Goal: Information Seeking & Learning: Check status

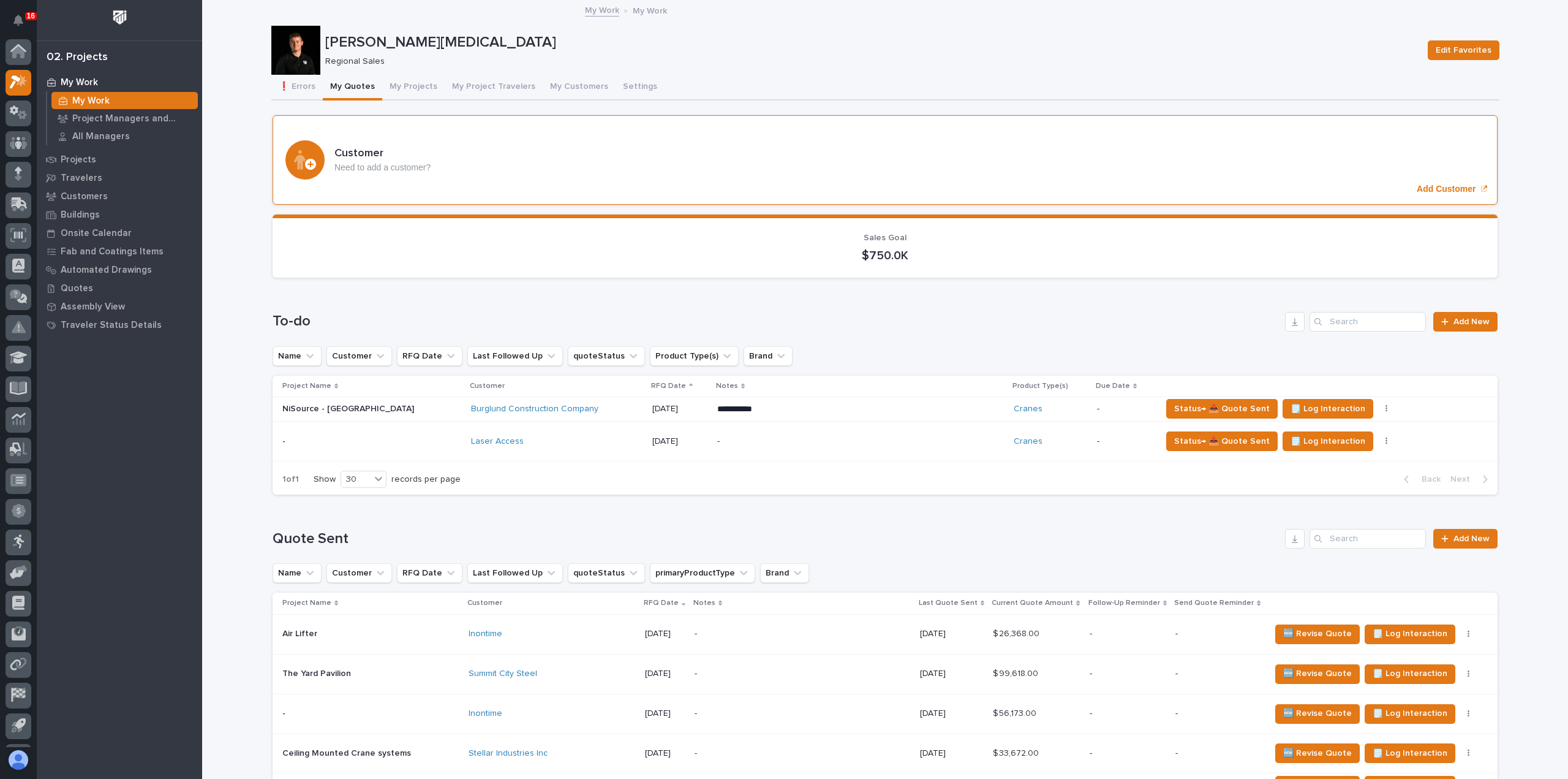
scroll to position [27, 0]
click at [414, 92] on button "My Projects" at bounding box center [413, 88] width 62 height 25
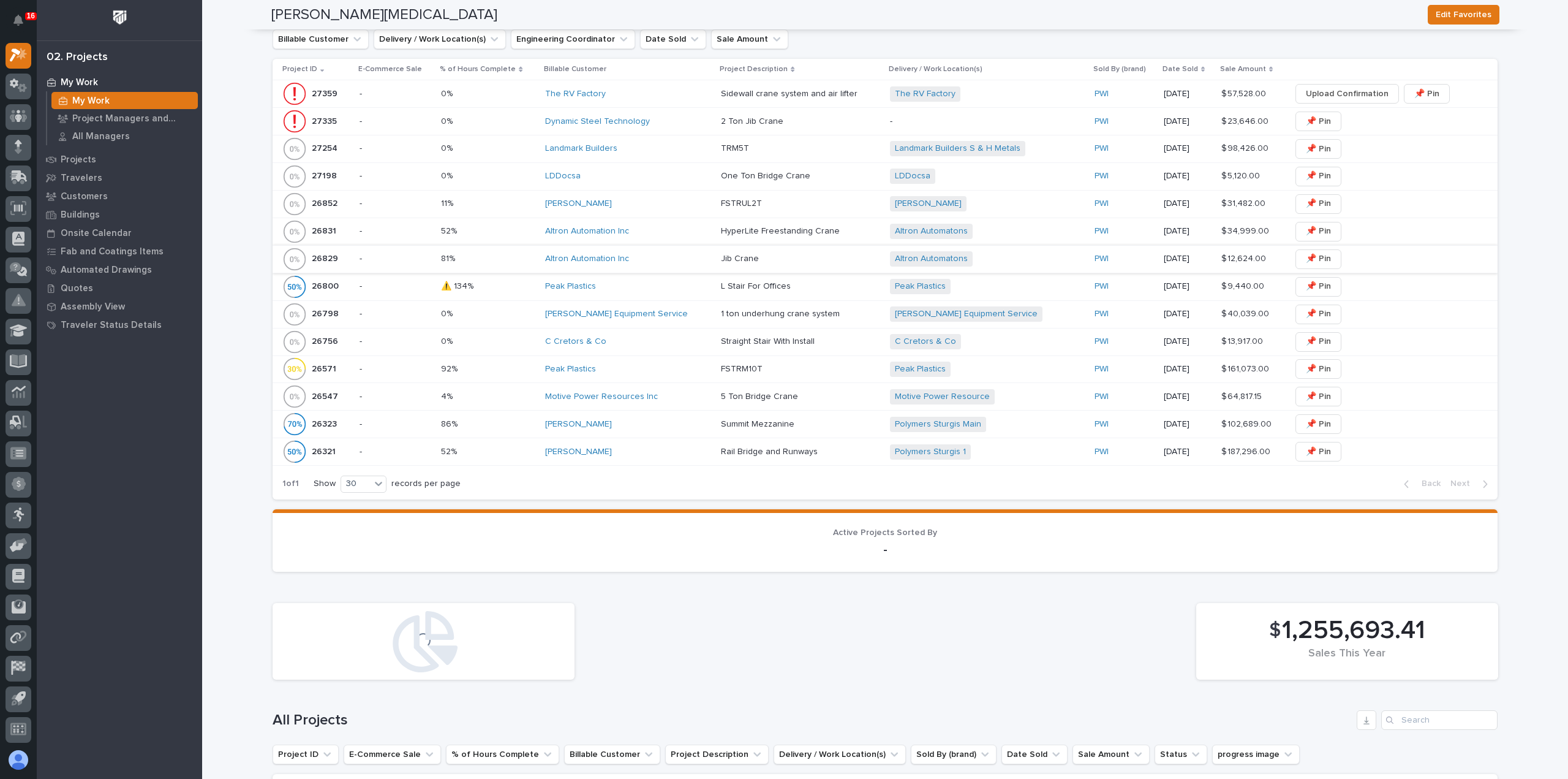
scroll to position [429, 0]
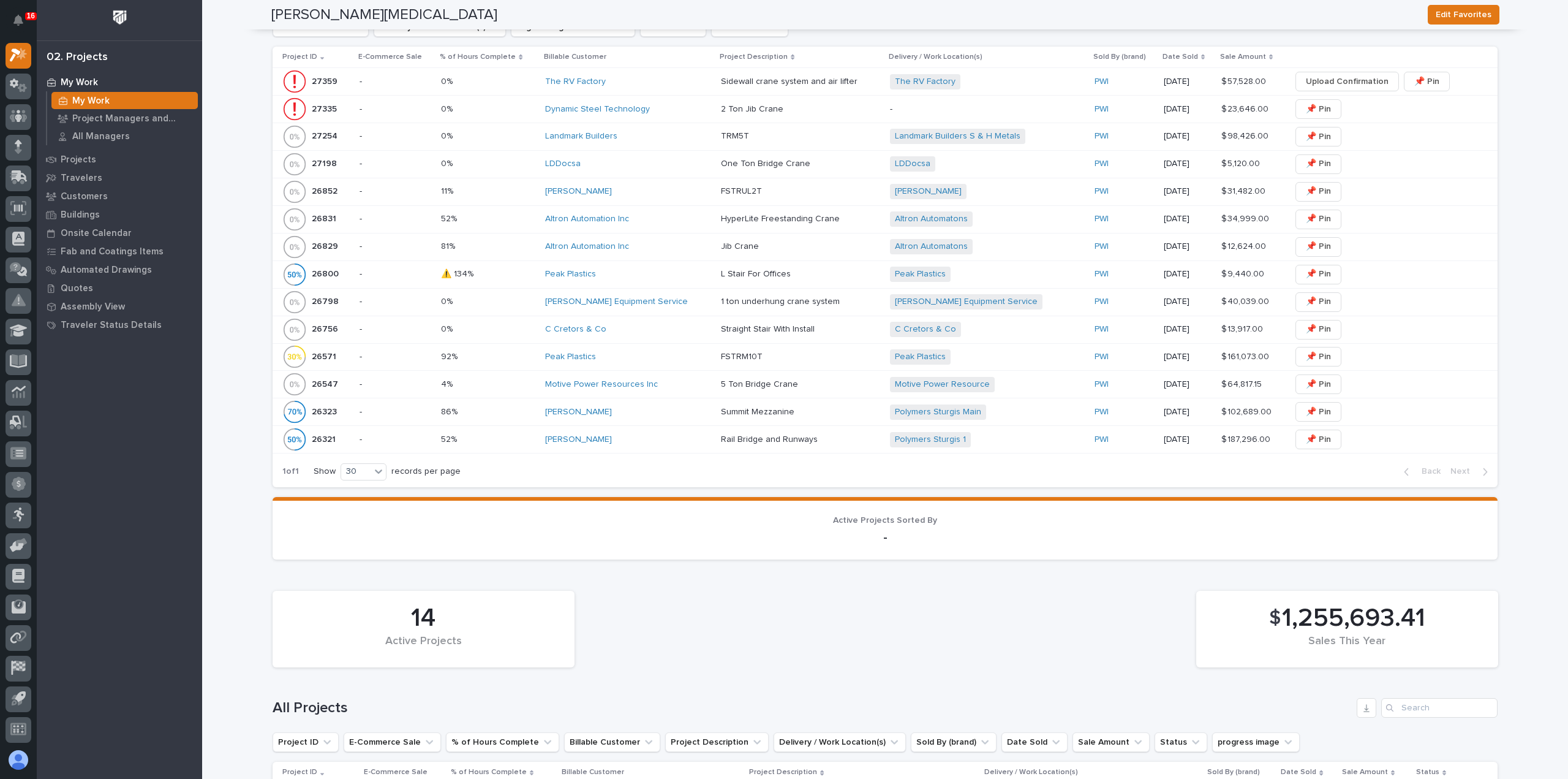
click at [577, 169] on div "LDDocsa" at bounding box center [627, 163] width 166 height 20
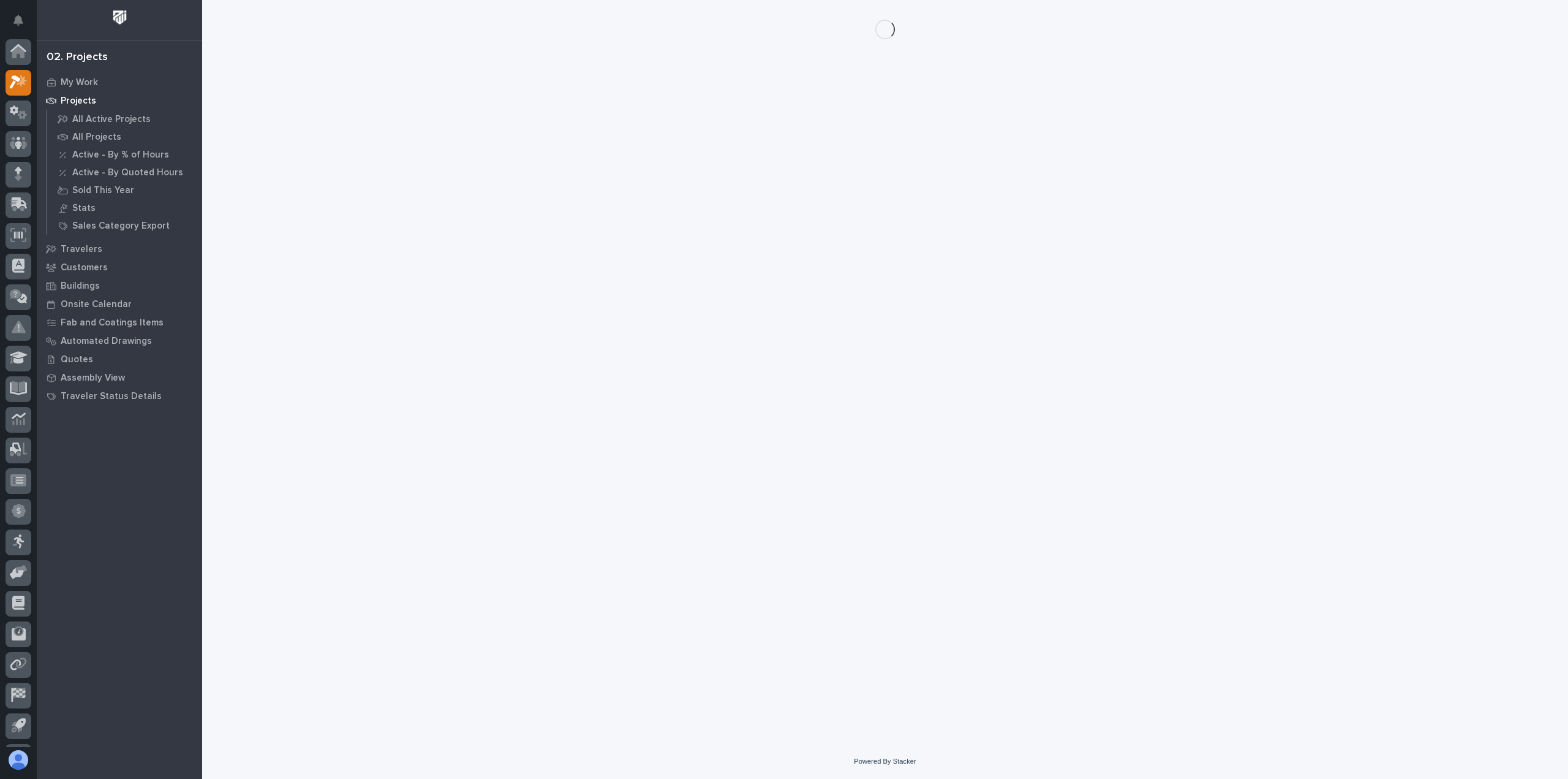
scroll to position [27, 0]
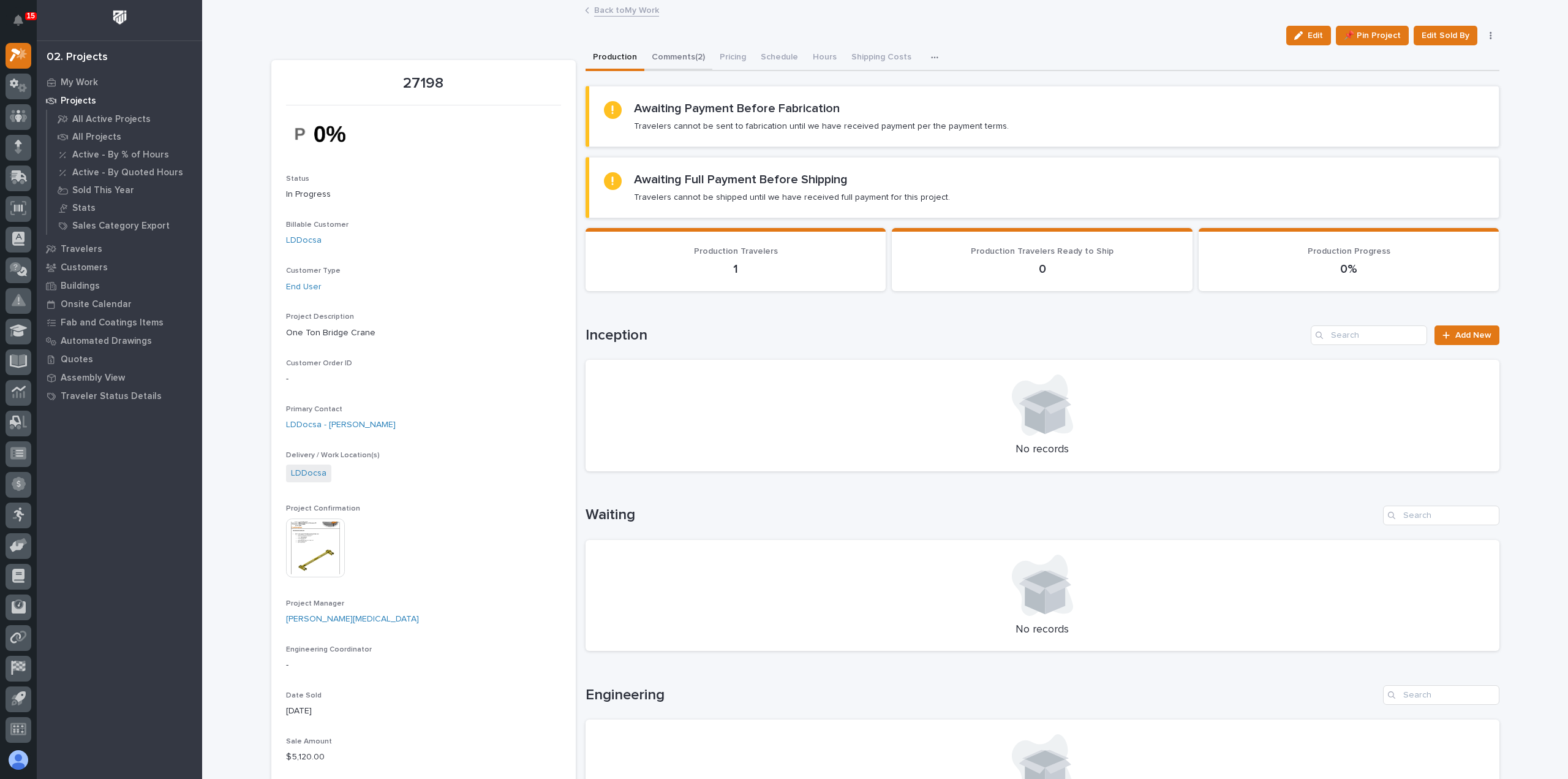
click at [687, 55] on button "Comments (2)" at bounding box center [678, 58] width 68 height 25
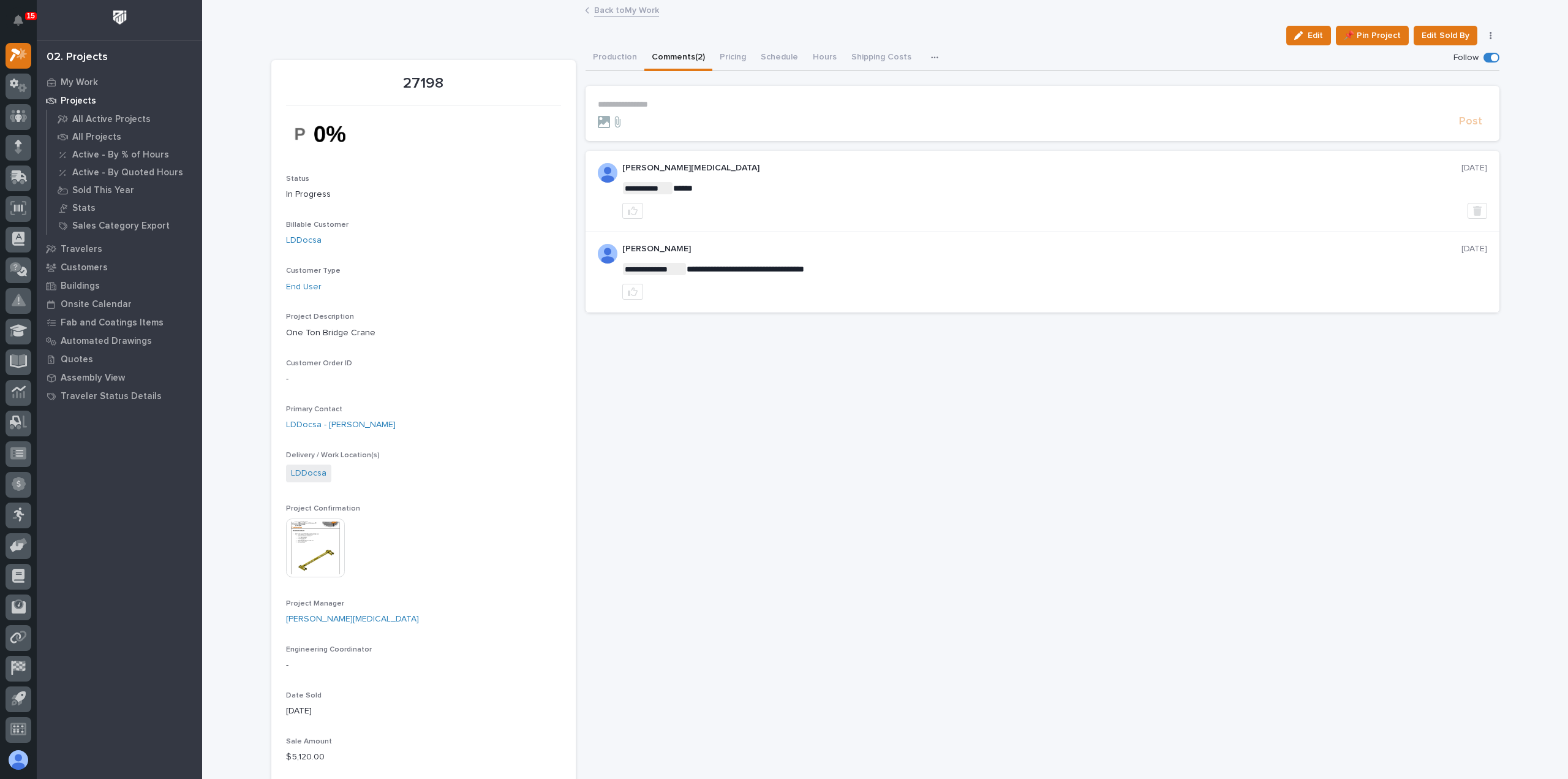
click at [599, 5] on link "Back to My Work" at bounding box center [627, 9] width 65 height 14
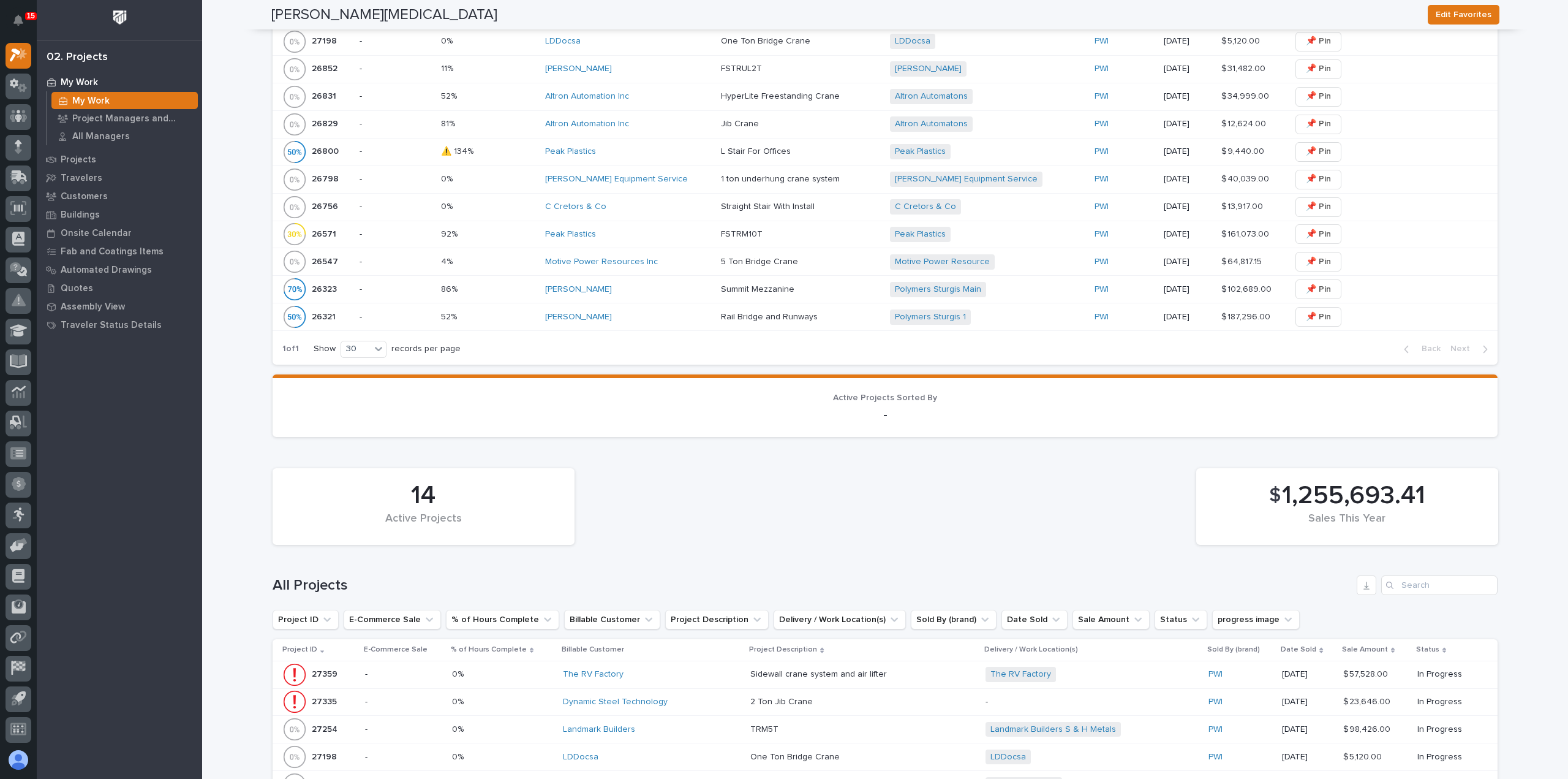
scroll to position [490, 0]
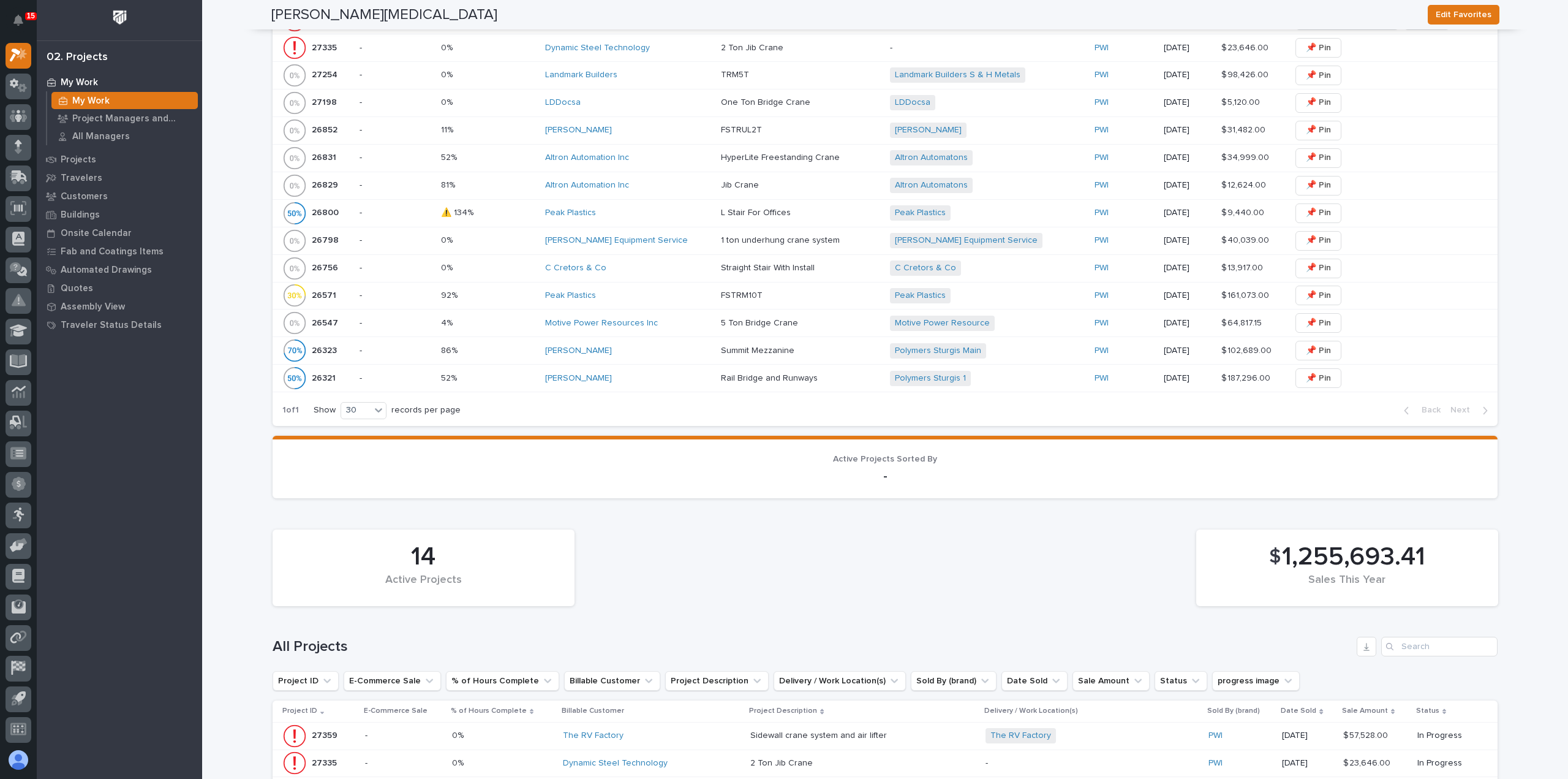
click at [642, 105] on div "LDDocsa" at bounding box center [627, 103] width 166 height 10
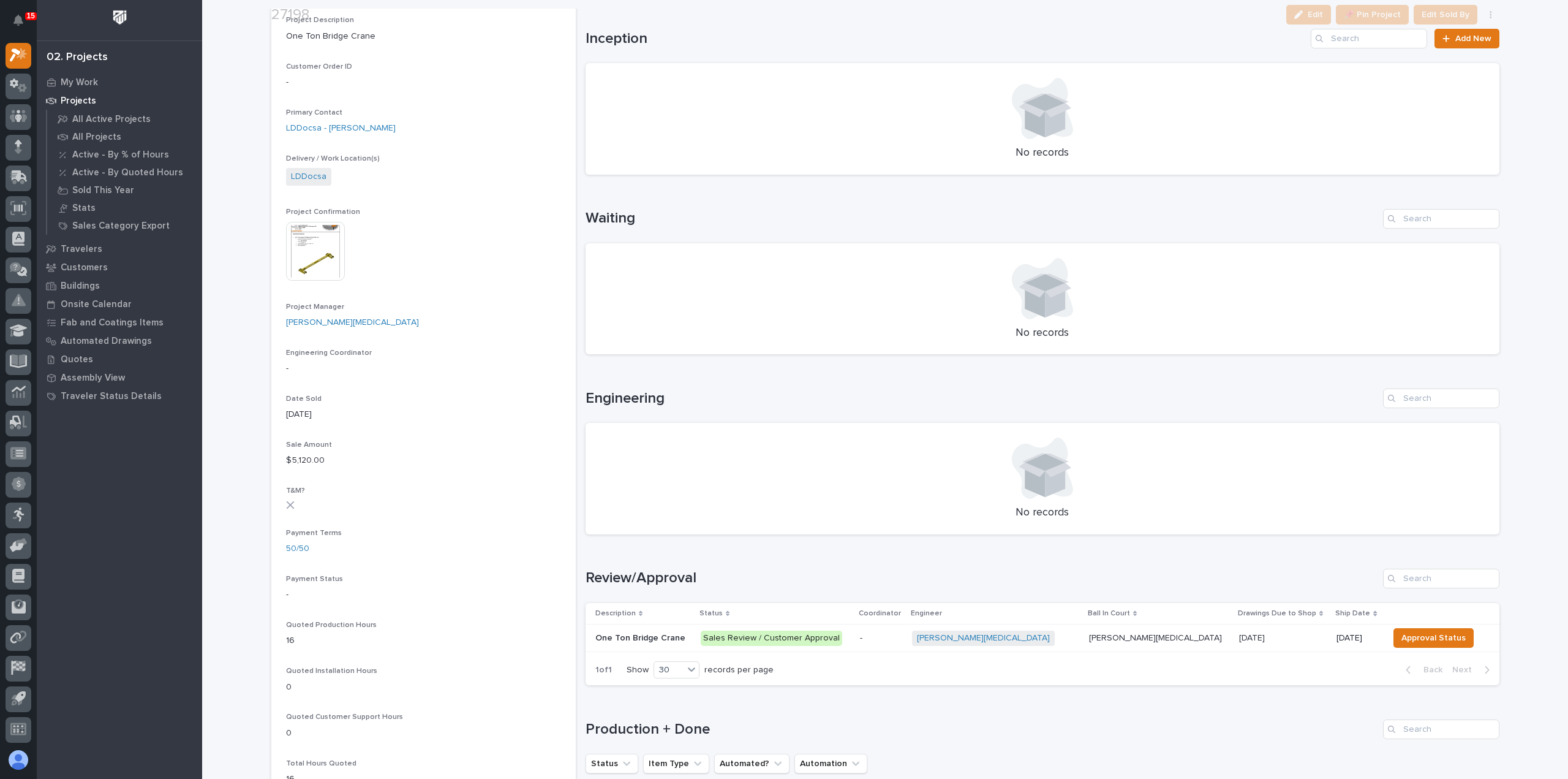
scroll to position [307, 0]
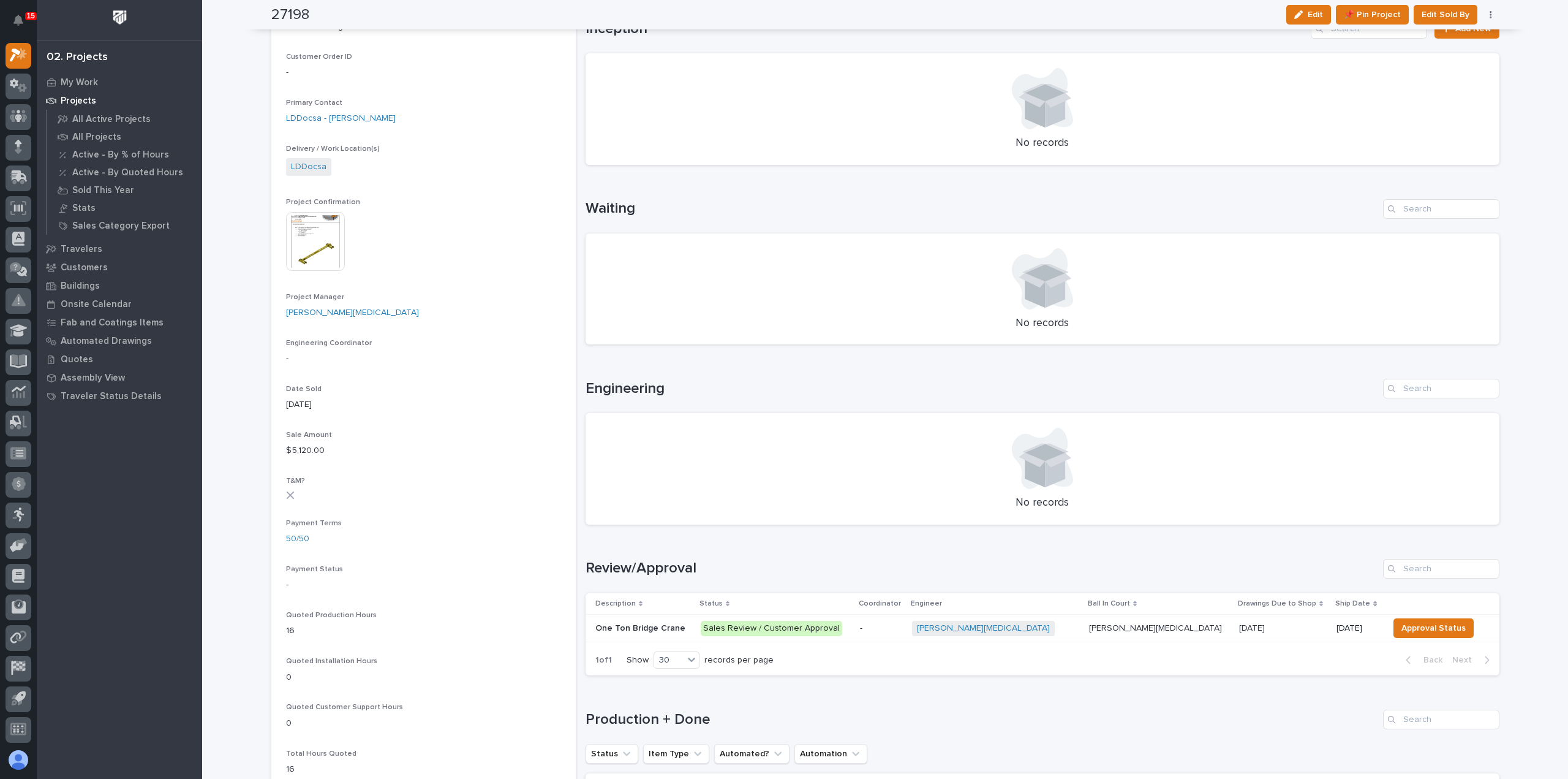
click at [850, 630] on p "Sales Review / Customer Approval" at bounding box center [775, 628] width 149 height 15
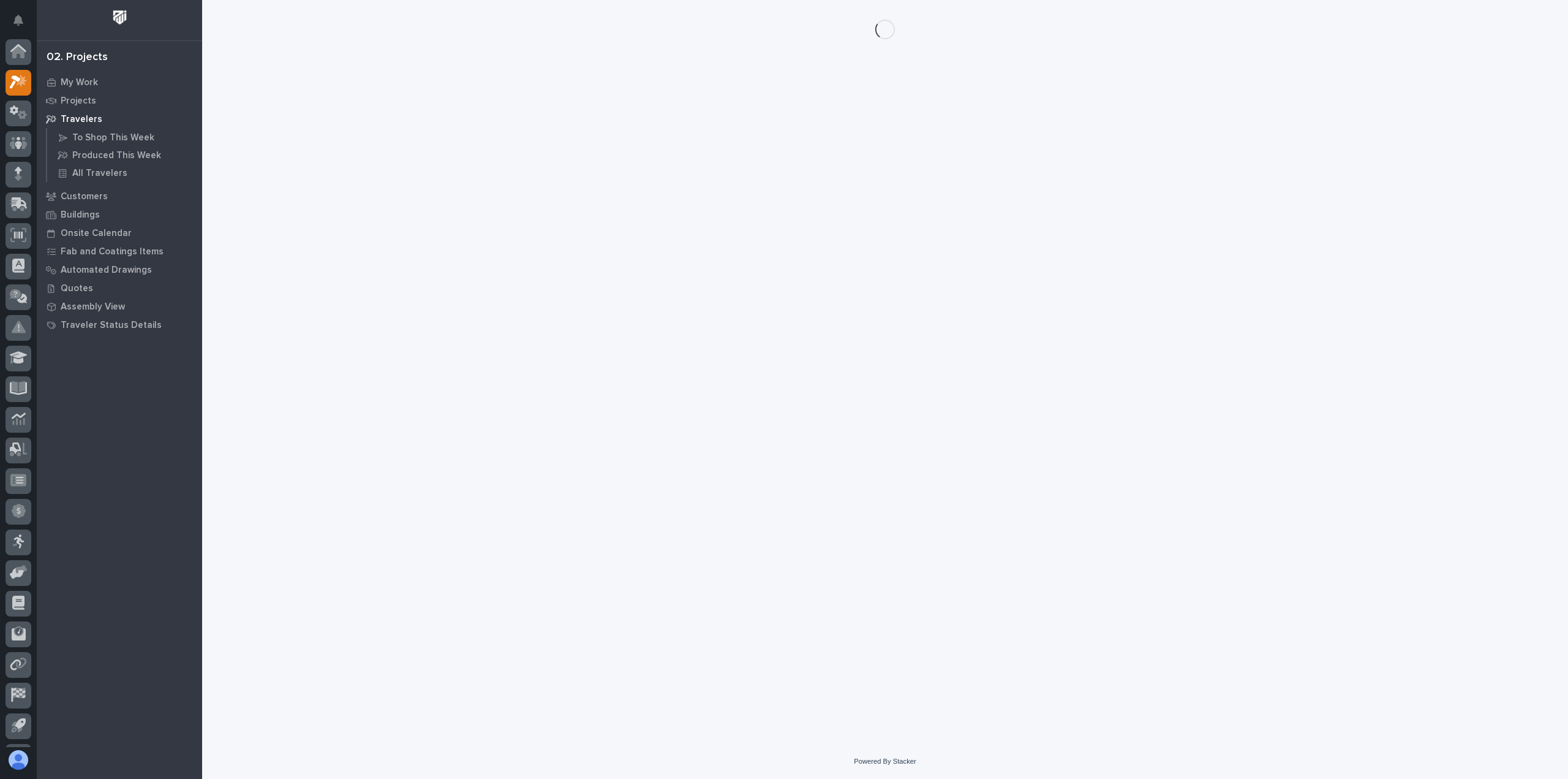
scroll to position [27, 0]
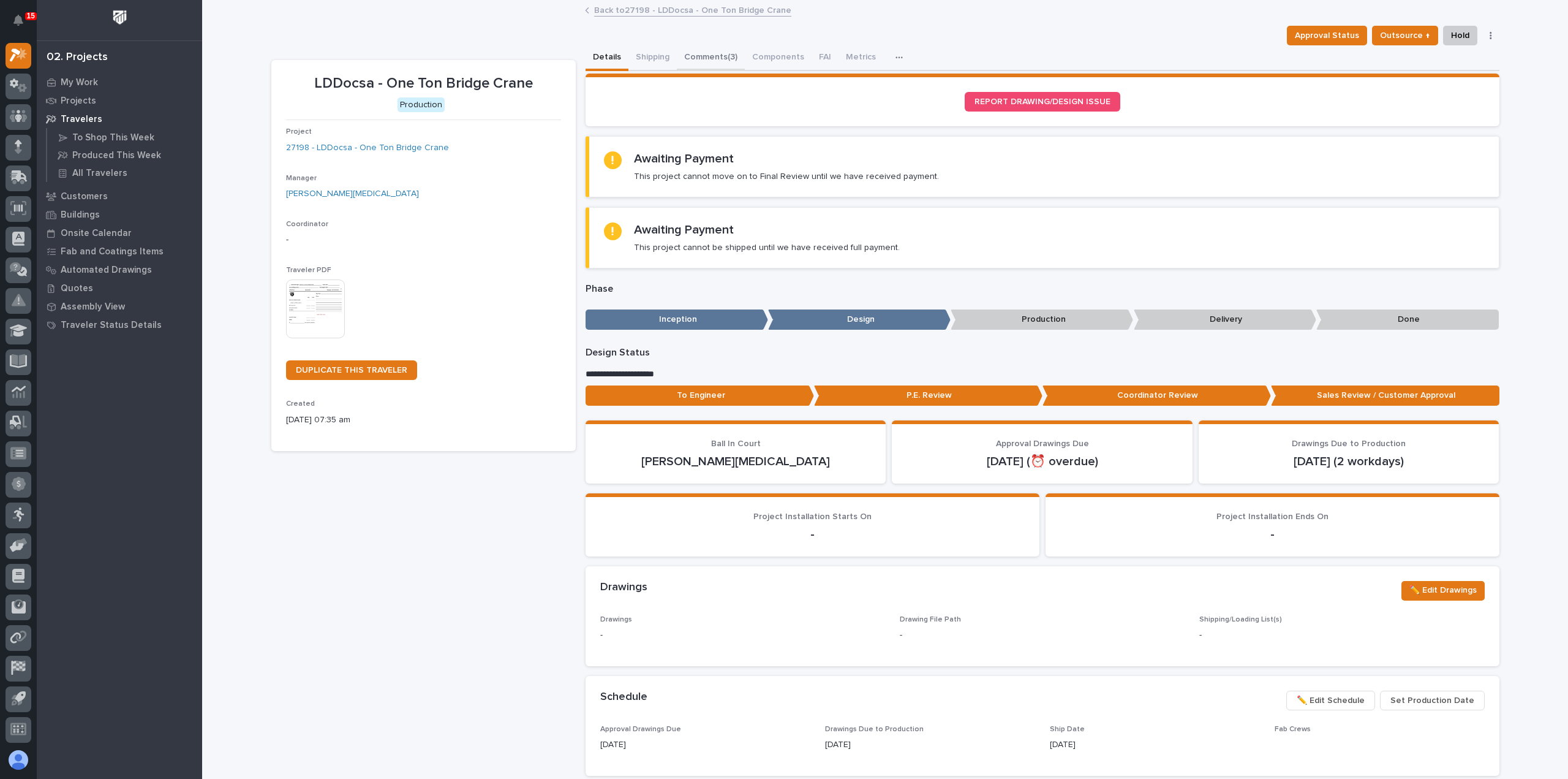
click at [709, 58] on button "Comments (3)" at bounding box center [711, 58] width 68 height 25
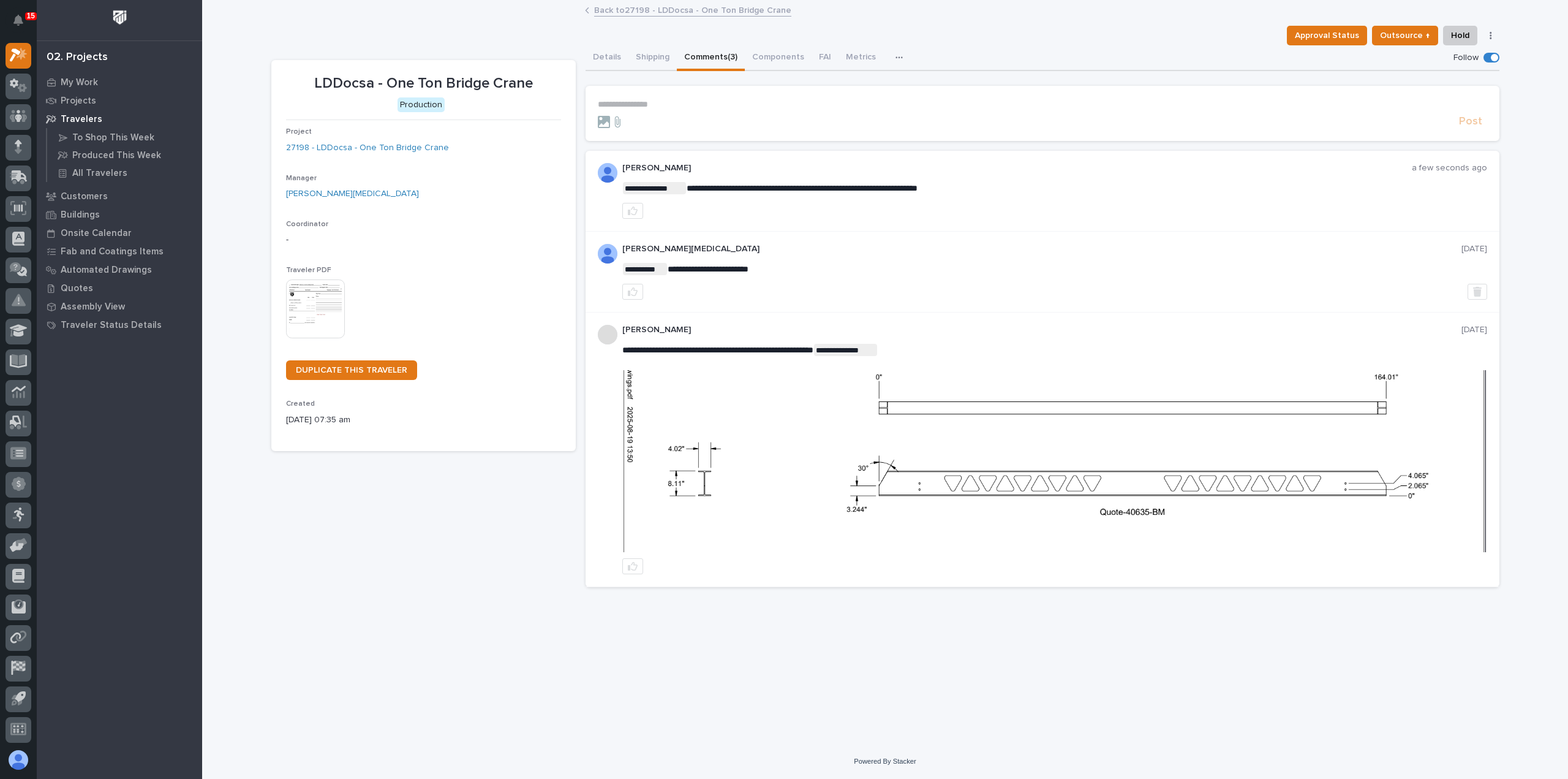
click at [668, 13] on link "Back to 27198 - LDDocsa - One Ton Bridge Crane" at bounding box center [693, 9] width 197 height 14
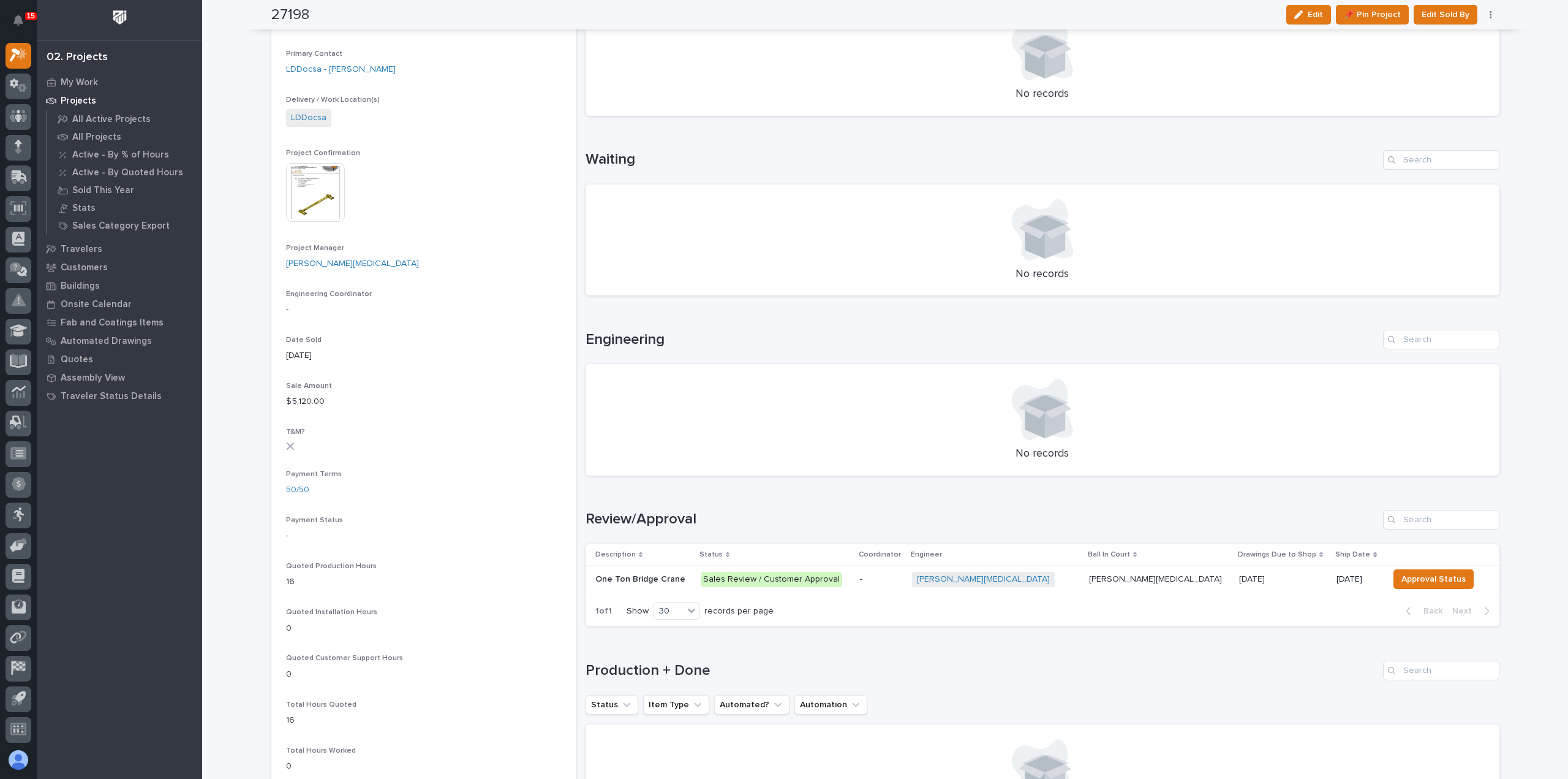
scroll to position [429, 0]
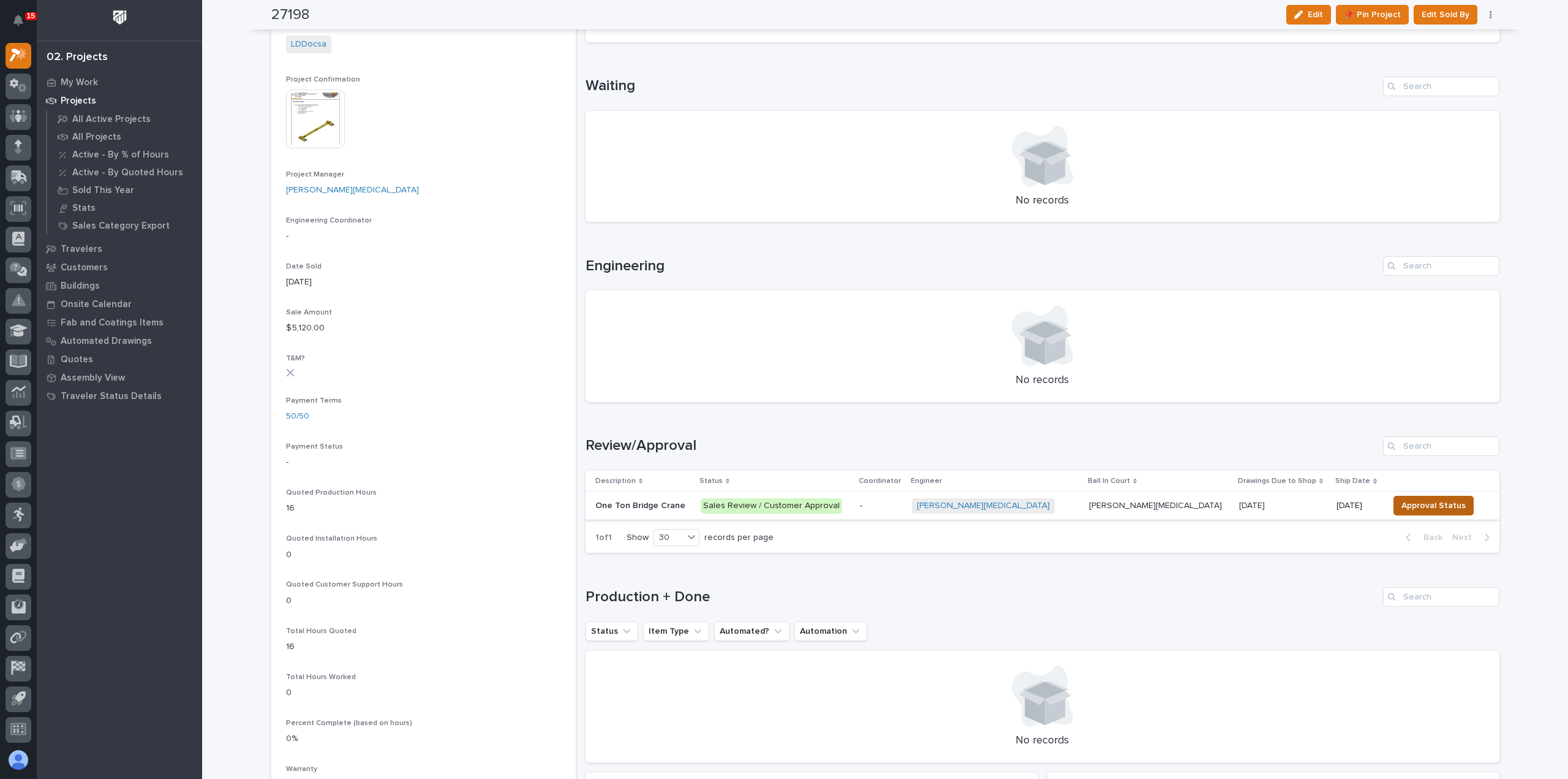
click at [1406, 504] on span "Approval Status" at bounding box center [1434, 505] width 64 height 15
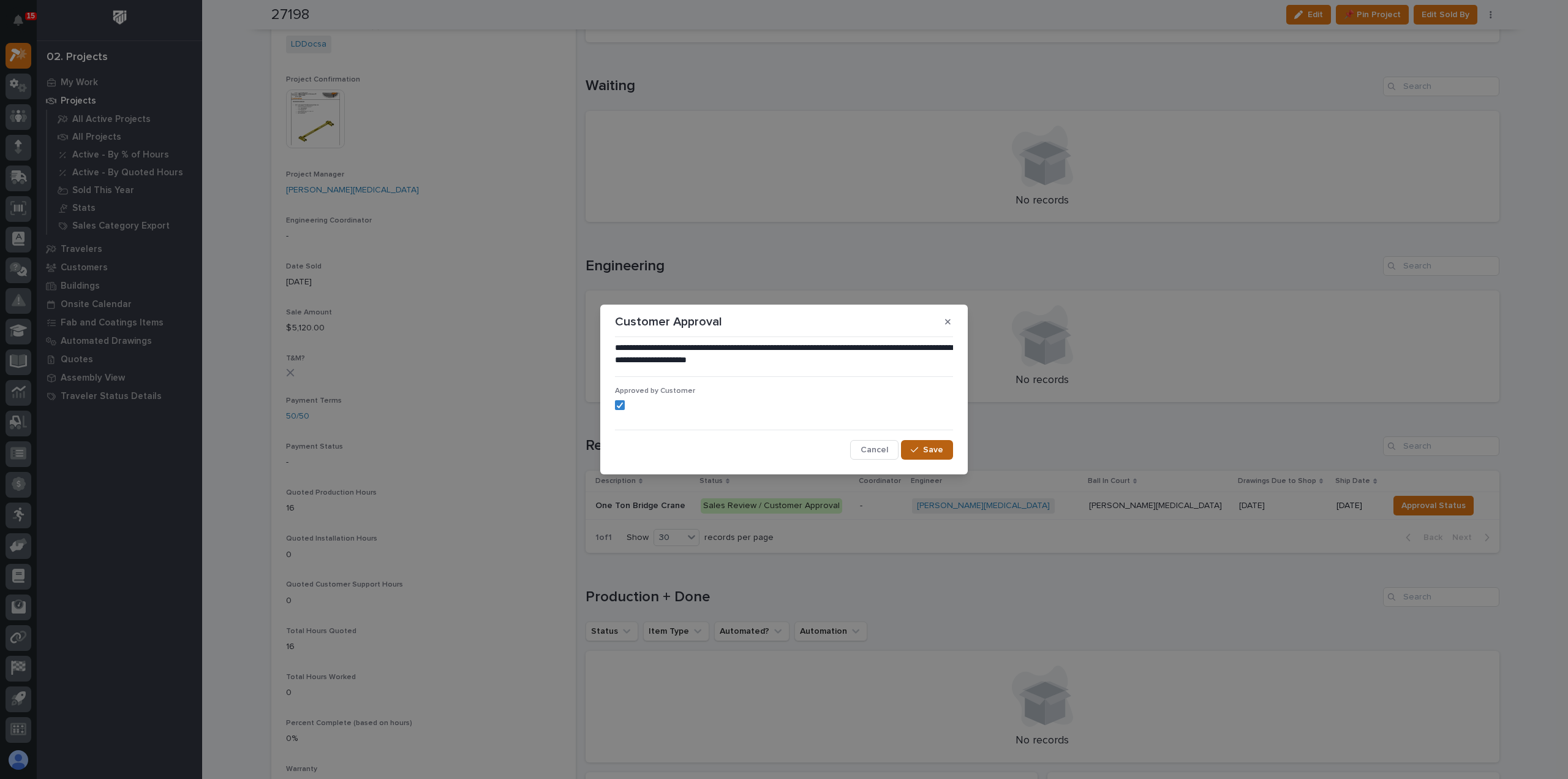
click at [925, 453] on span "Save" at bounding box center [933, 450] width 20 height 11
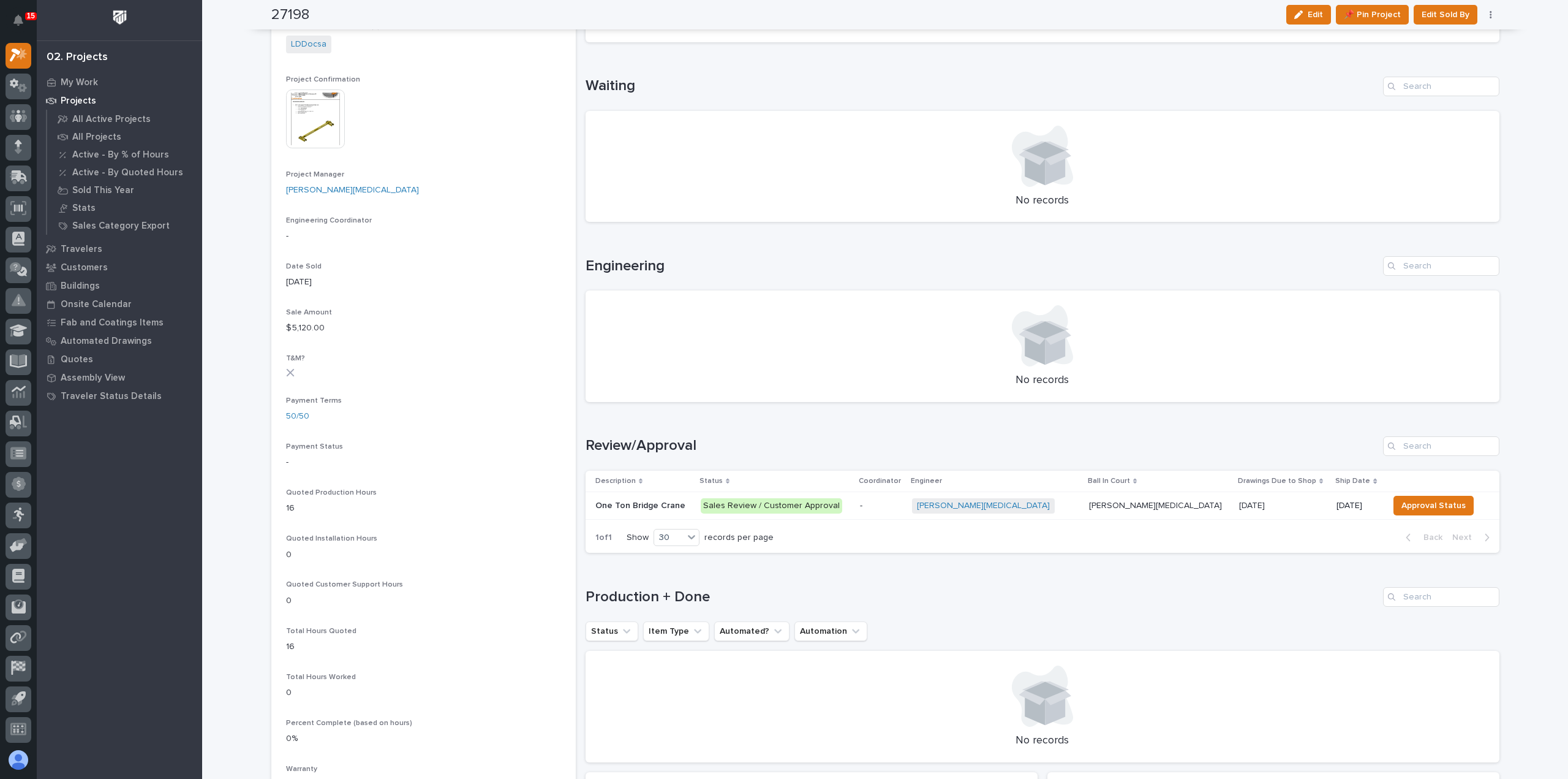
click at [850, 505] on p "Sales Review / Customer Approval" at bounding box center [775, 505] width 149 height 15
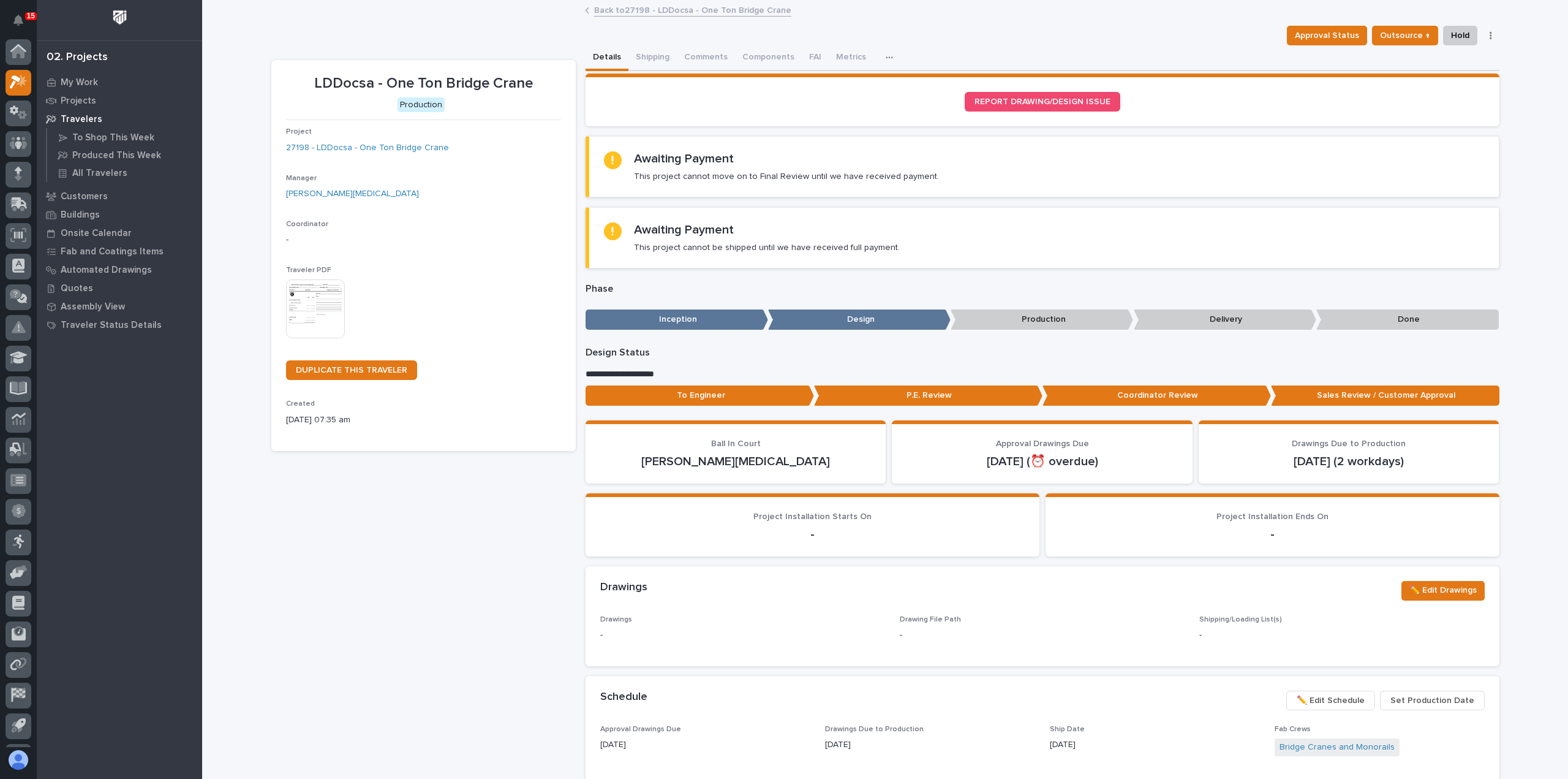
scroll to position [27, 0]
click at [1483, 34] on button "button" at bounding box center [1491, 35] width 17 height 8
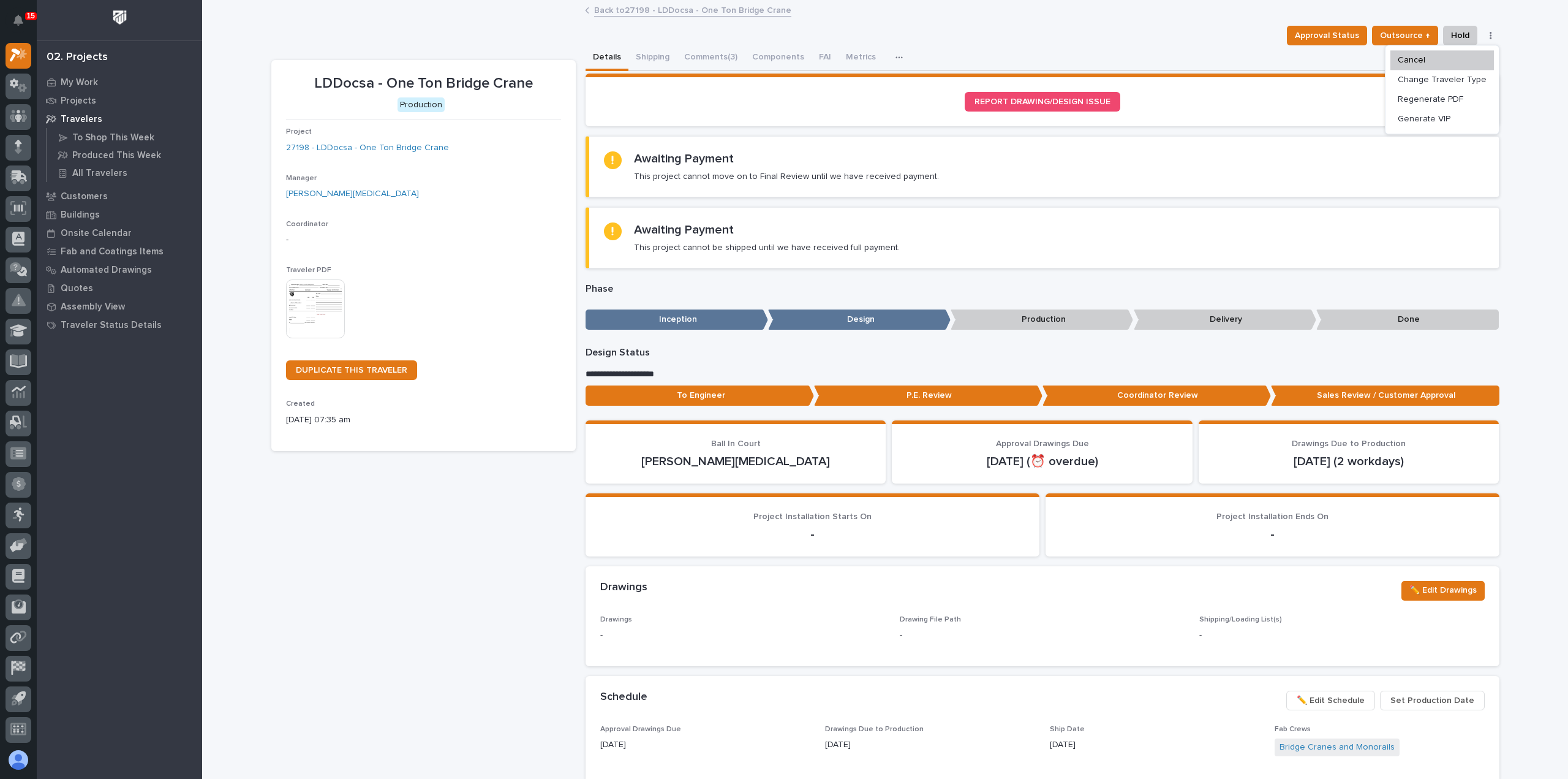
click at [1530, 256] on div "Loading... Saving… Loading... Saving… LDDocsa - One Ton Bridge Crane Approval S…" at bounding box center [885, 731] width 1366 height 1459
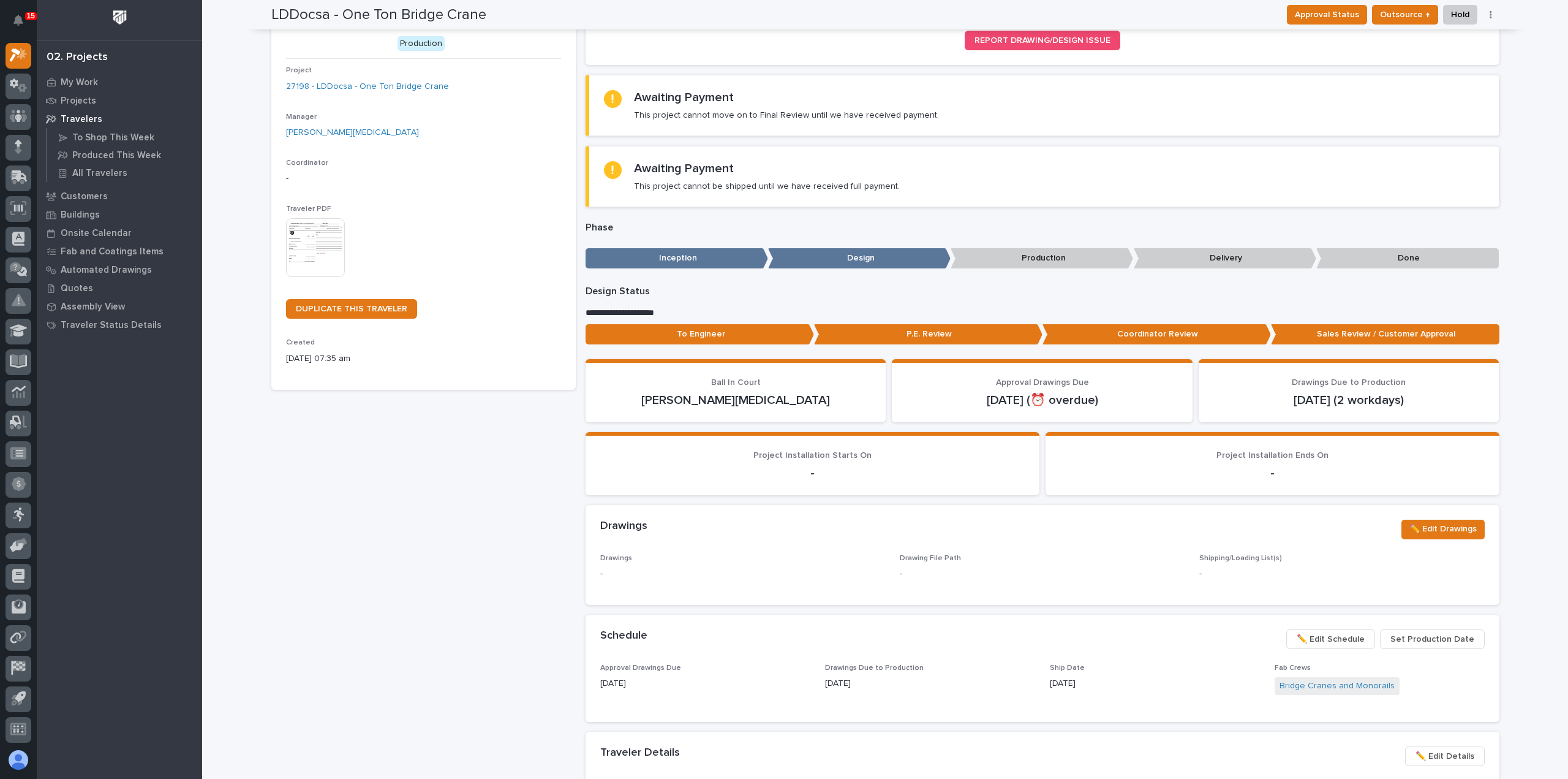
scroll to position [0, 0]
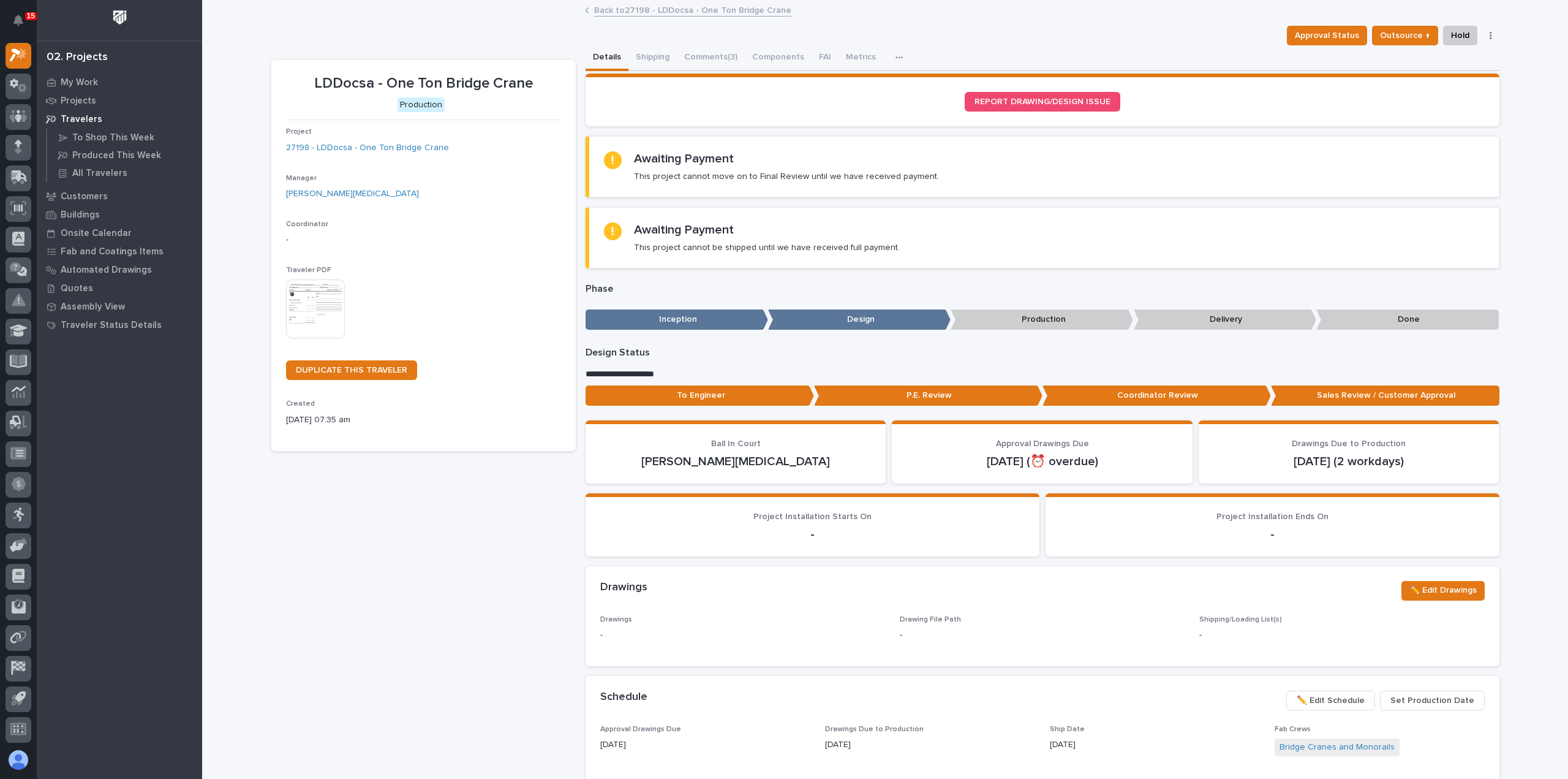
click at [620, 9] on link "Back to 27198 - LDDocsa - One Ton Bridge Crane" at bounding box center [693, 9] width 197 height 14
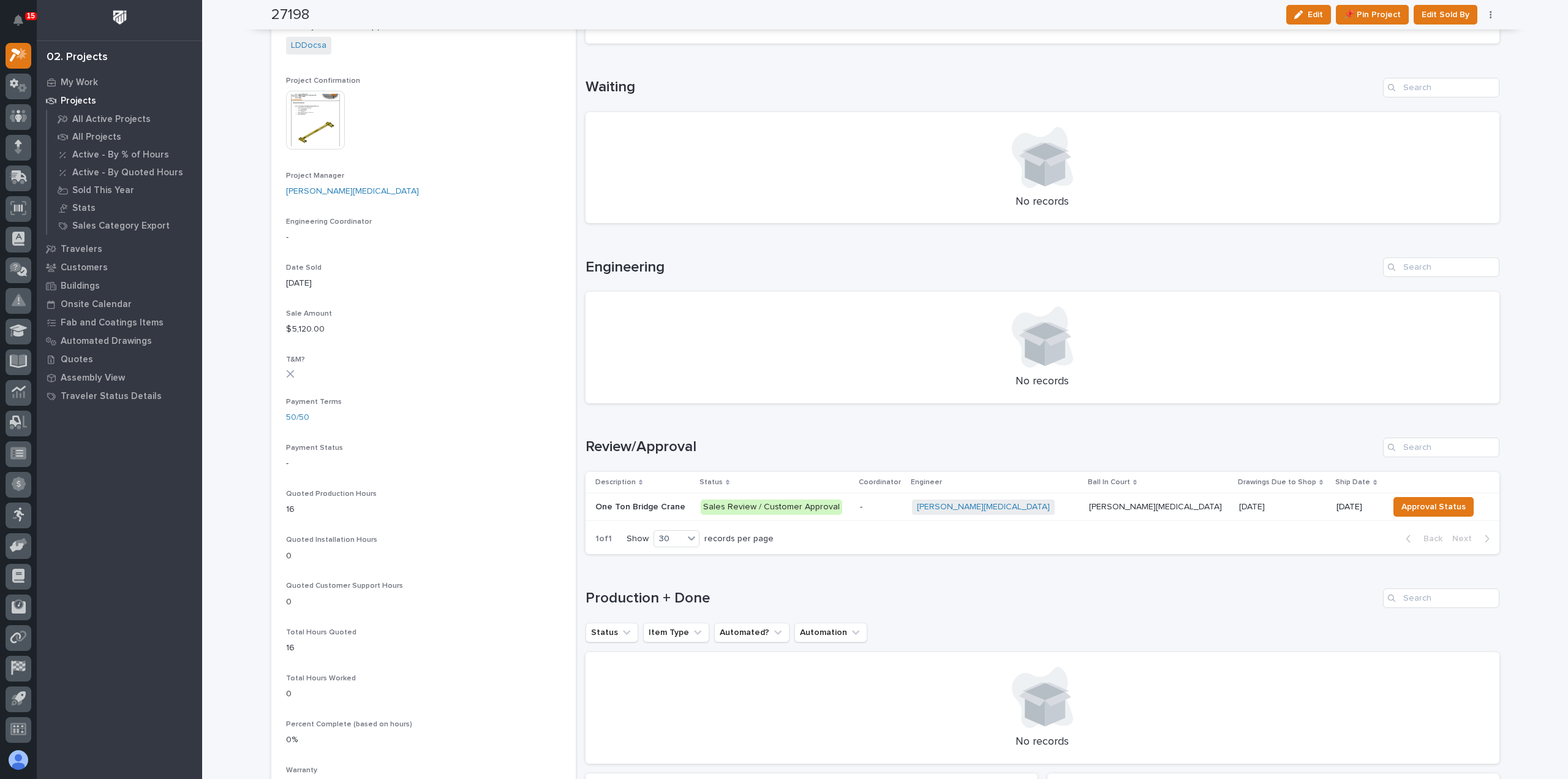
scroll to position [429, 0]
click at [902, 505] on p "-" at bounding box center [881, 506] width 42 height 10
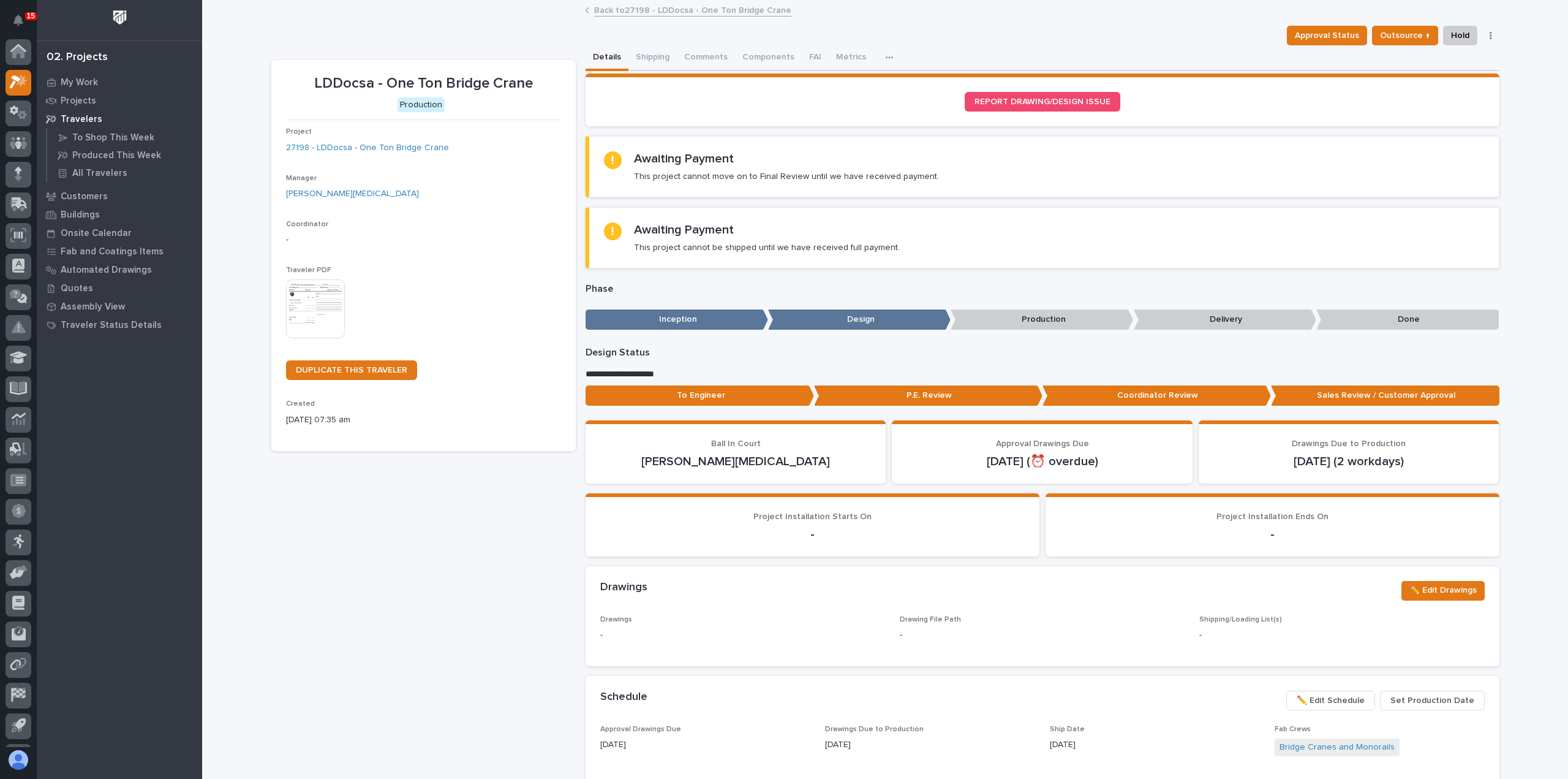
scroll to position [27, 0]
click at [707, 58] on button "Comments (3)" at bounding box center [711, 58] width 68 height 25
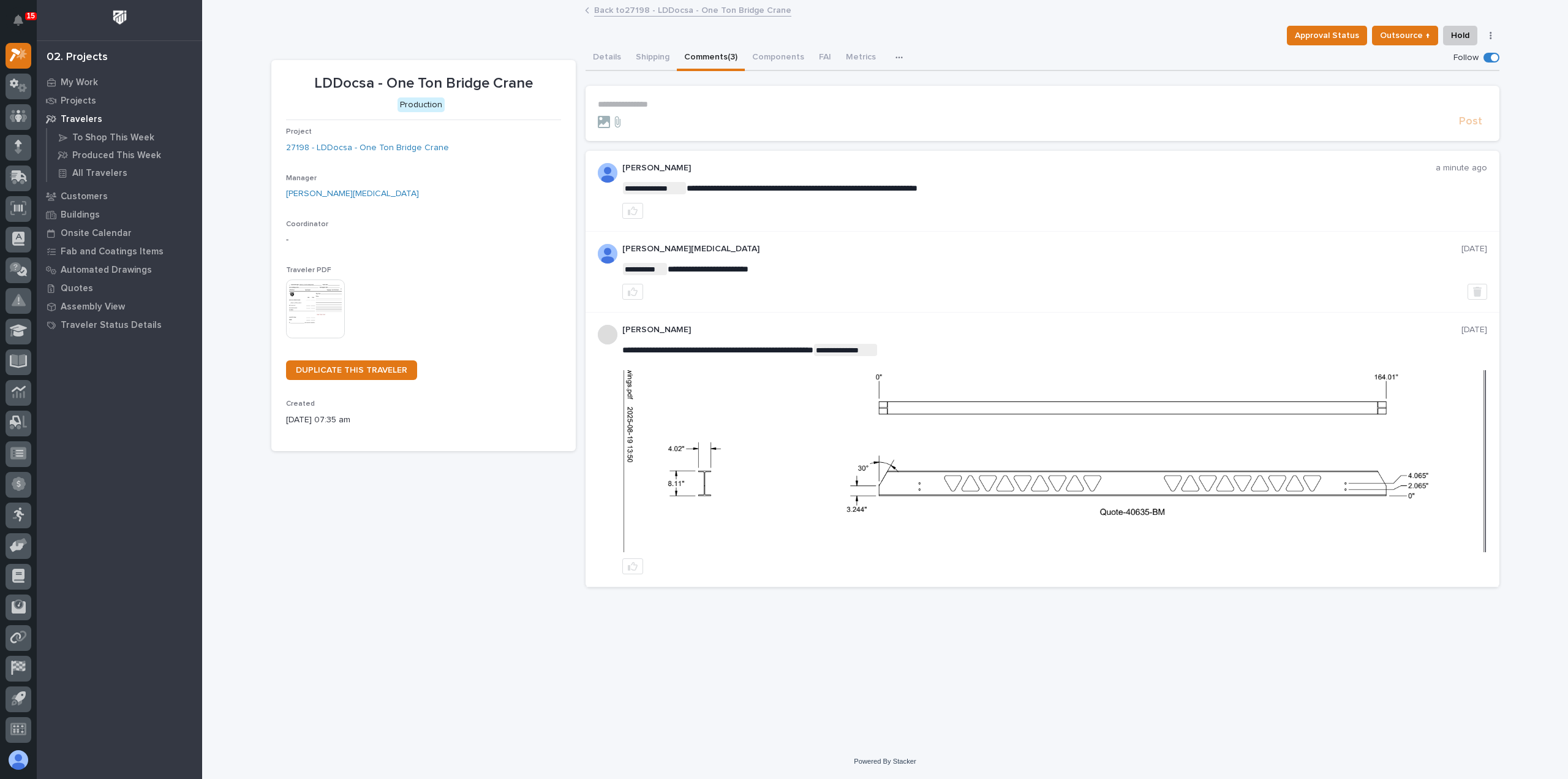
click at [693, 103] on p "**********" at bounding box center [1043, 104] width 890 height 10
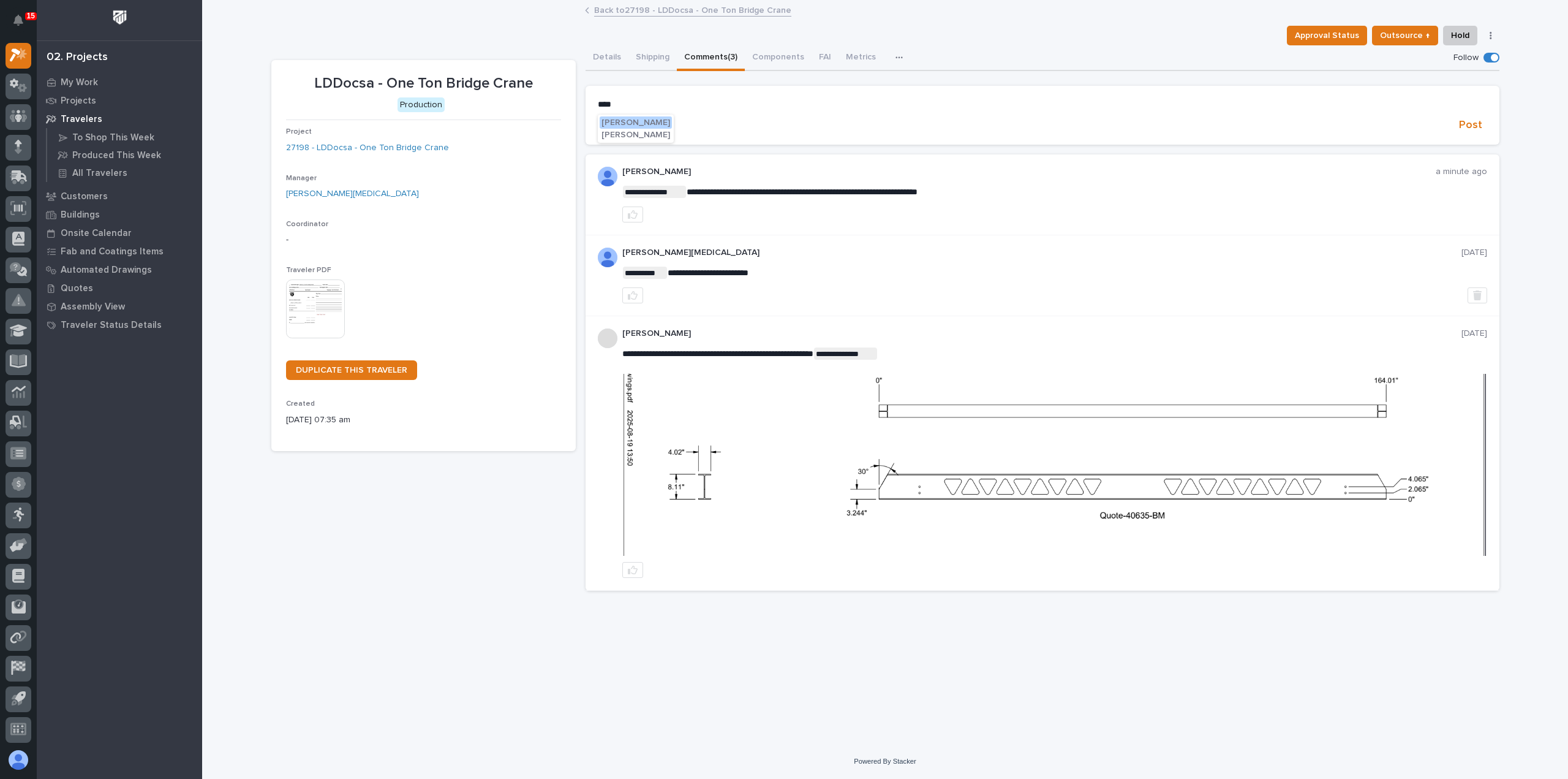
click at [639, 121] on span "[PERSON_NAME]" at bounding box center [636, 122] width 69 height 8
click at [668, 100] on p "**********" at bounding box center [1043, 105] width 890 height 12
click at [1480, 128] on span "Post" at bounding box center [1471, 127] width 23 height 14
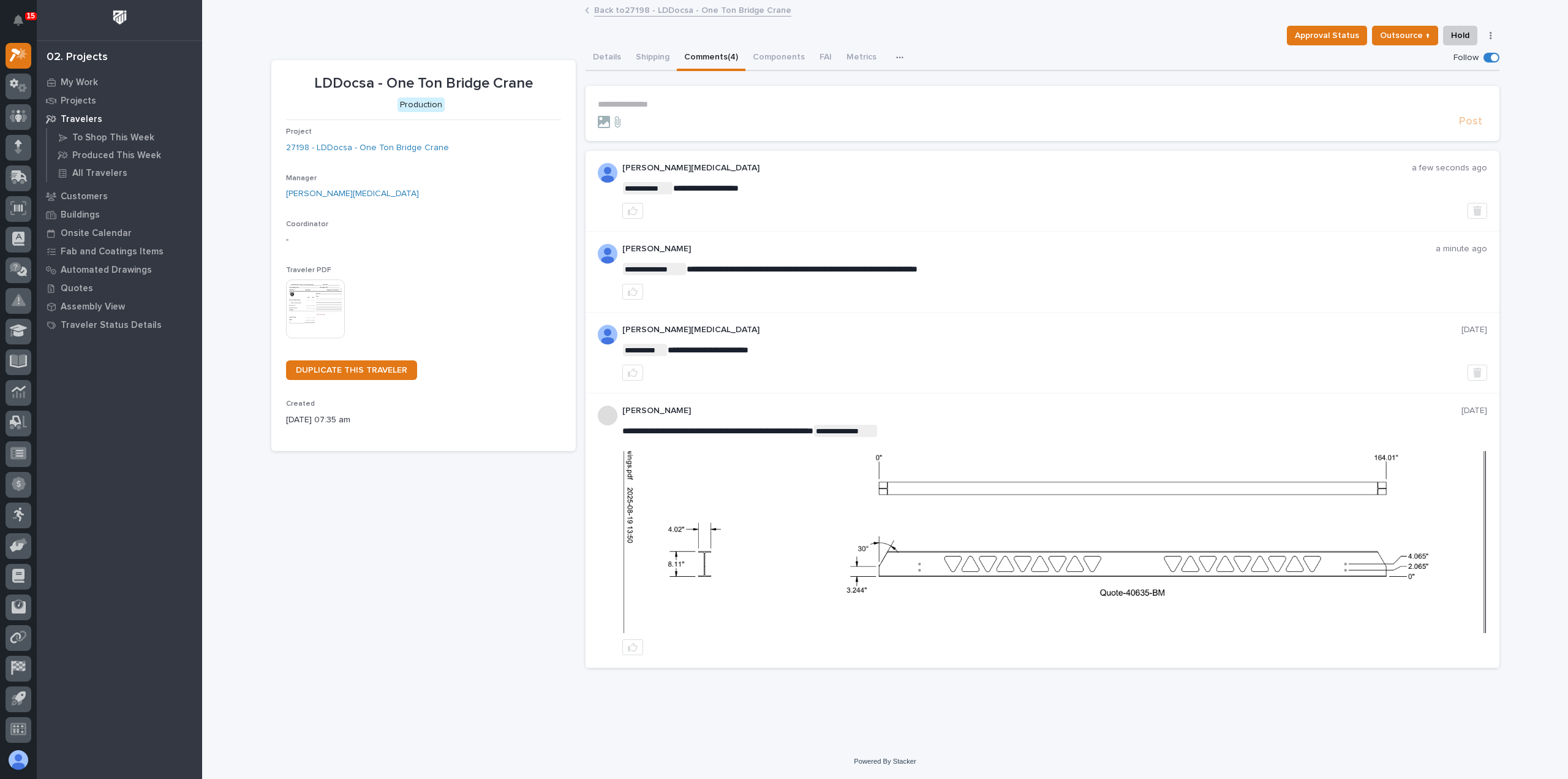
click at [630, 12] on link "Back to 27198 - LDDocsa - One Ton Bridge Crane" at bounding box center [693, 9] width 197 height 14
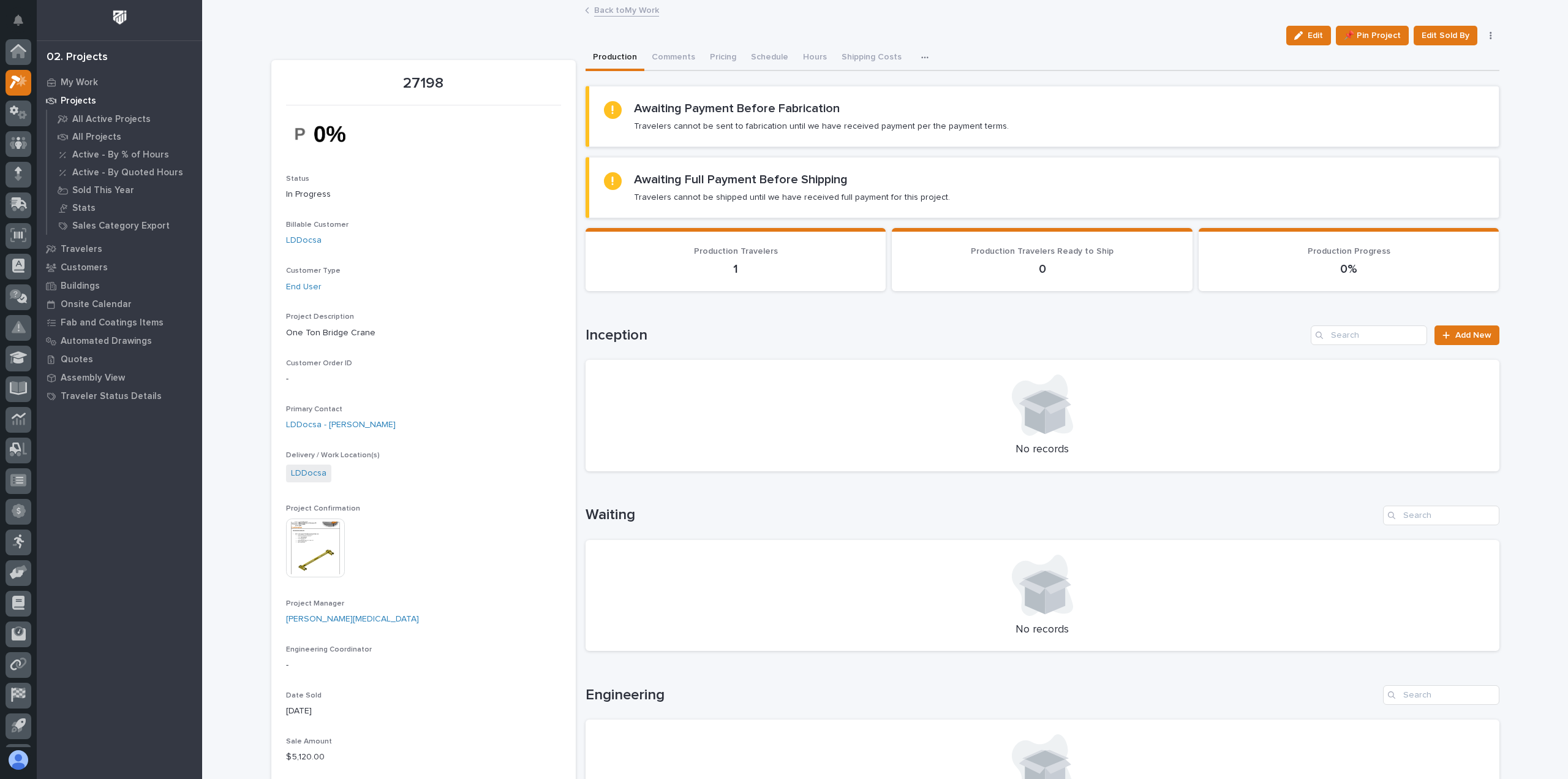
scroll to position [27, 0]
click at [305, 553] on img at bounding box center [316, 547] width 58 height 58
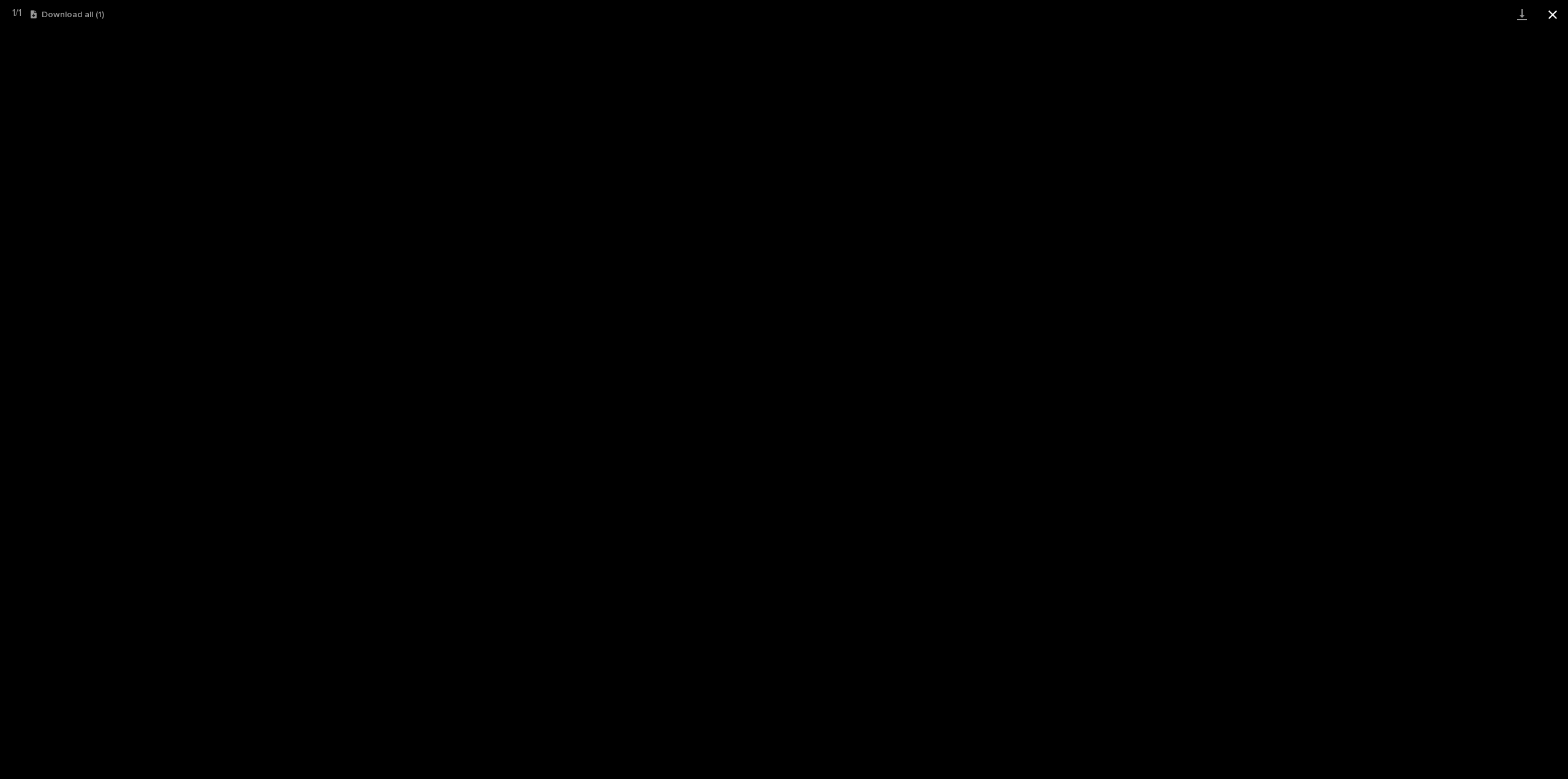
click at [1554, 16] on button "Close gallery" at bounding box center [1552, 14] width 31 height 28
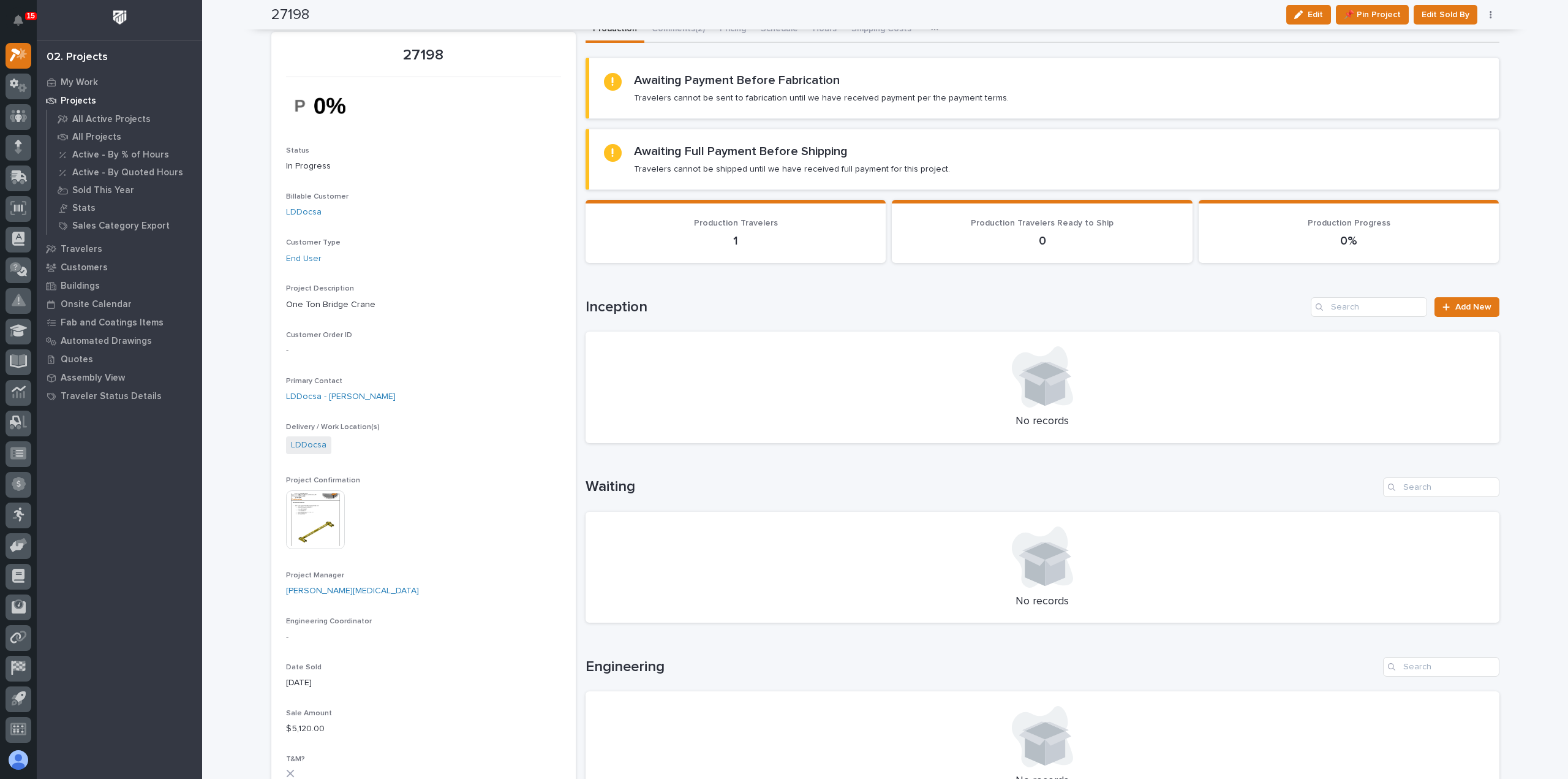
scroll to position [0, 0]
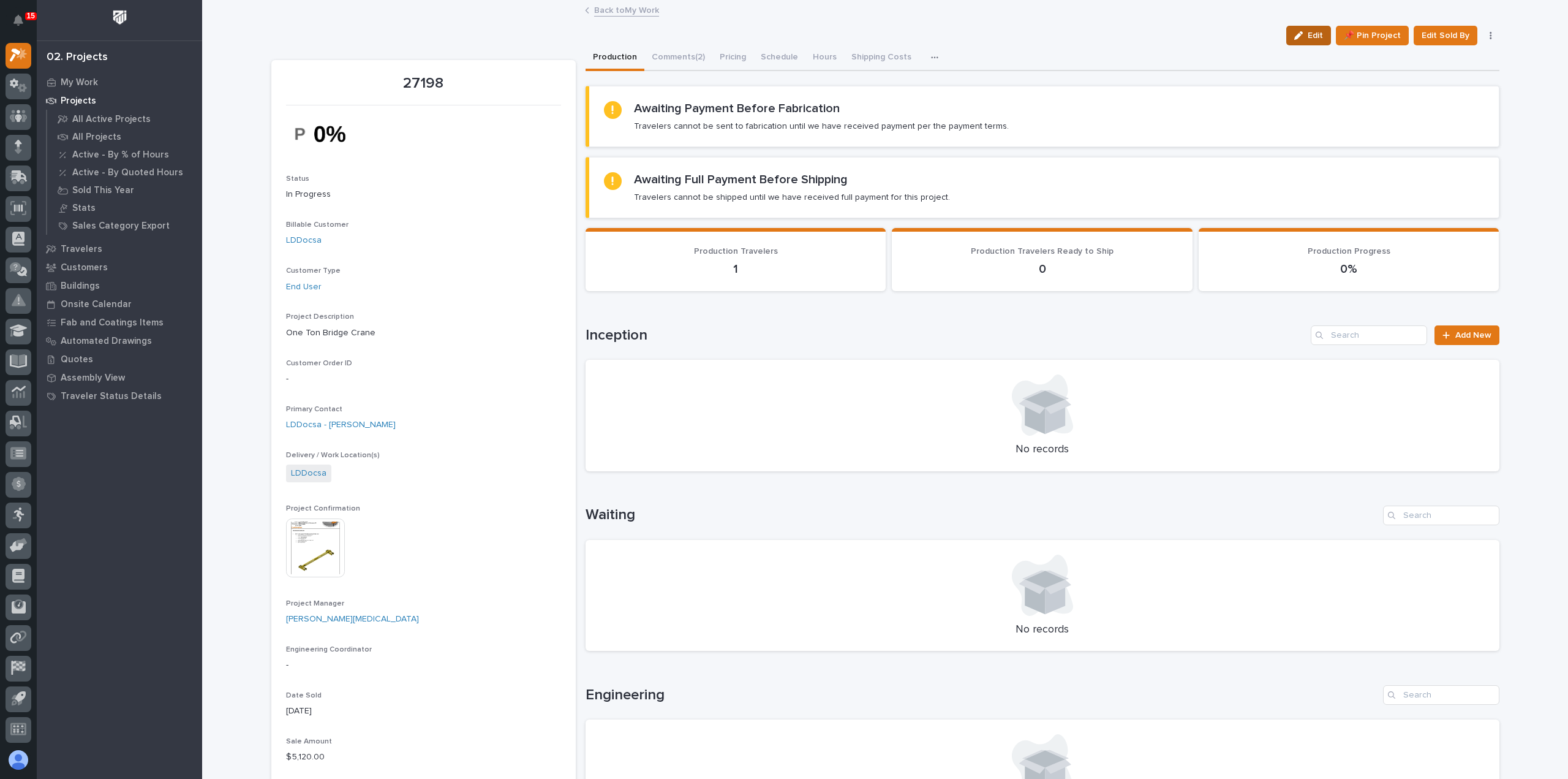
click at [1308, 31] on span "Edit" at bounding box center [1315, 35] width 15 height 11
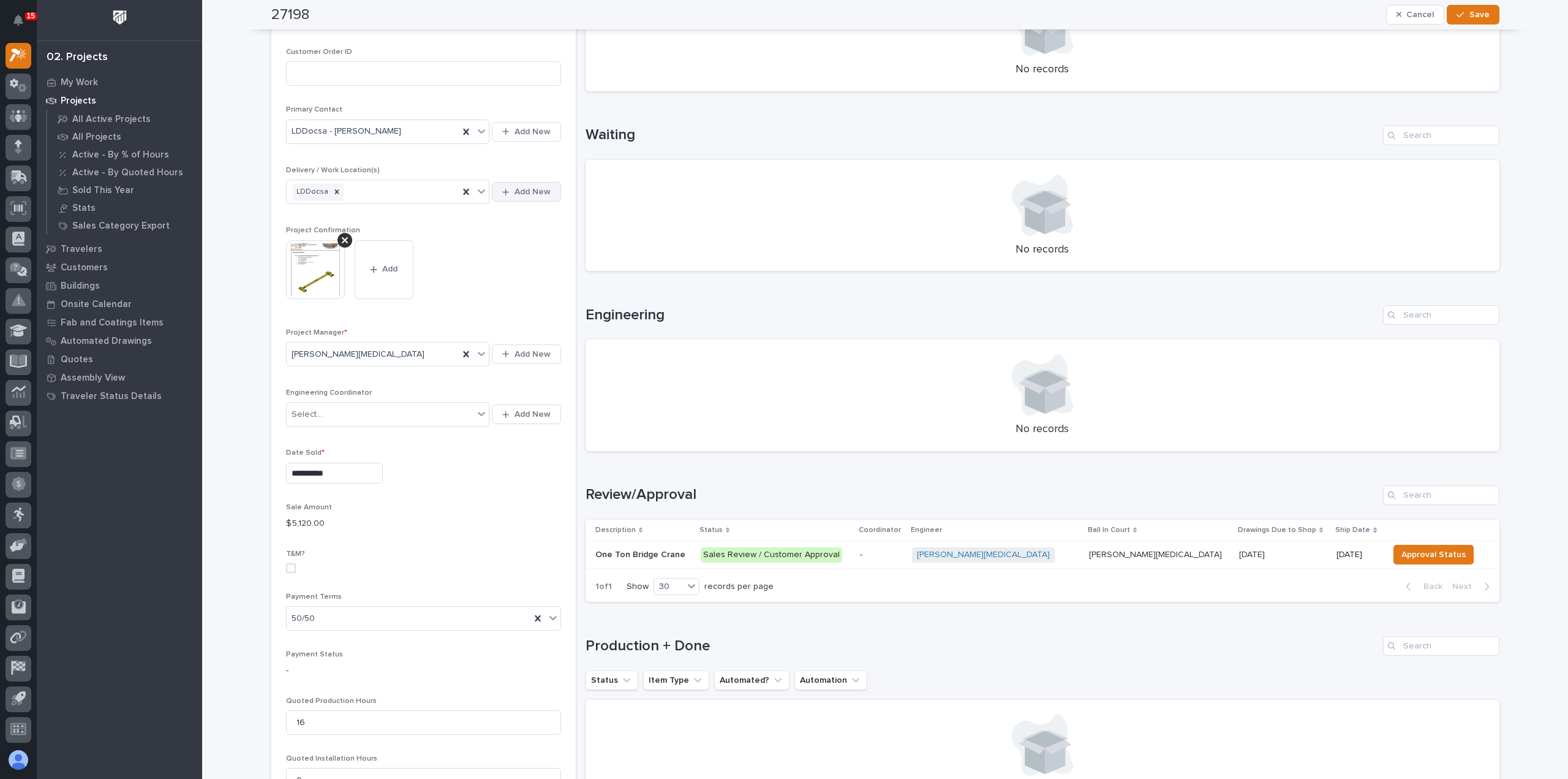
scroll to position [429, 0]
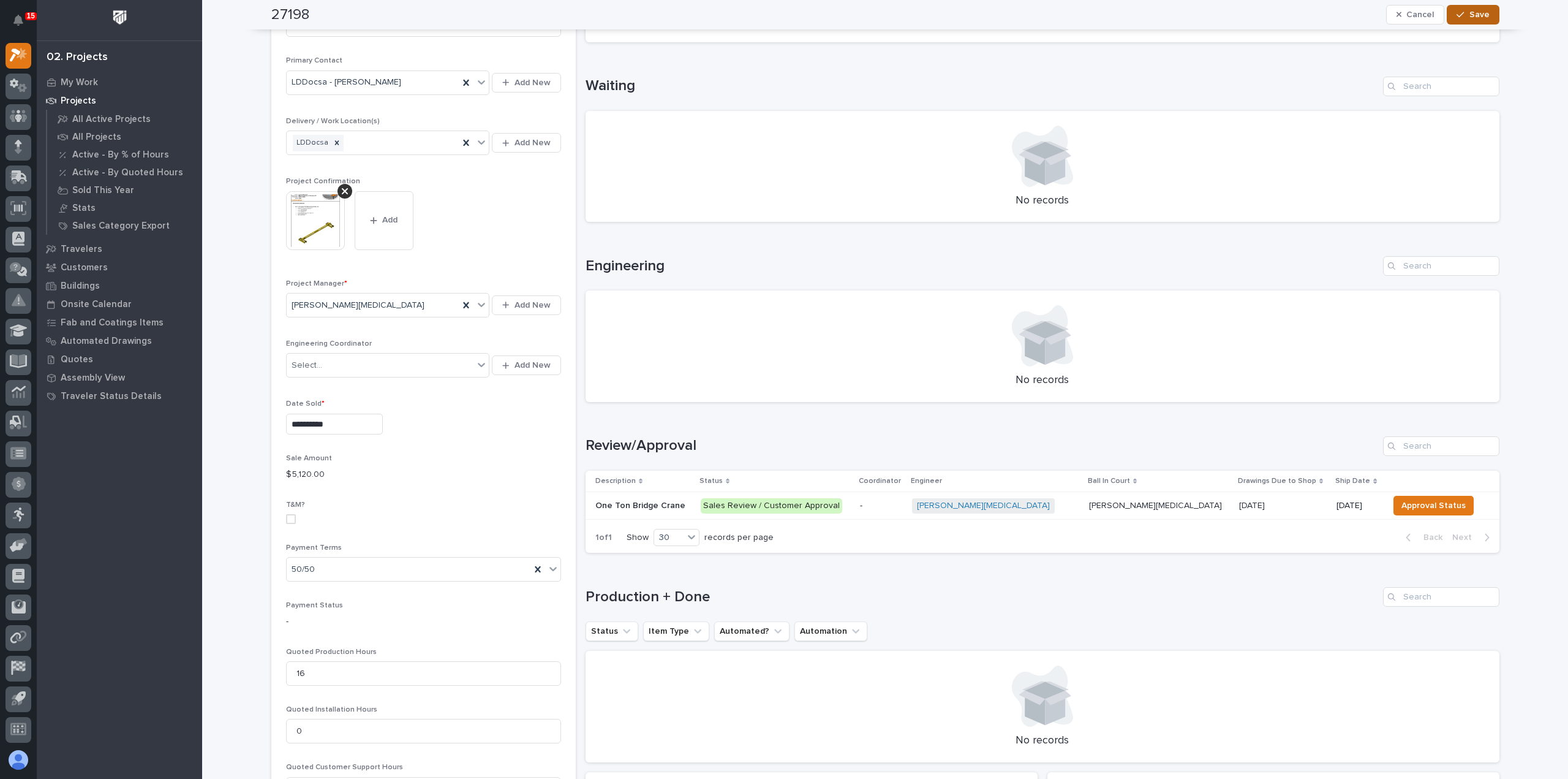
click at [1470, 16] on span "Save" at bounding box center [1480, 14] width 20 height 11
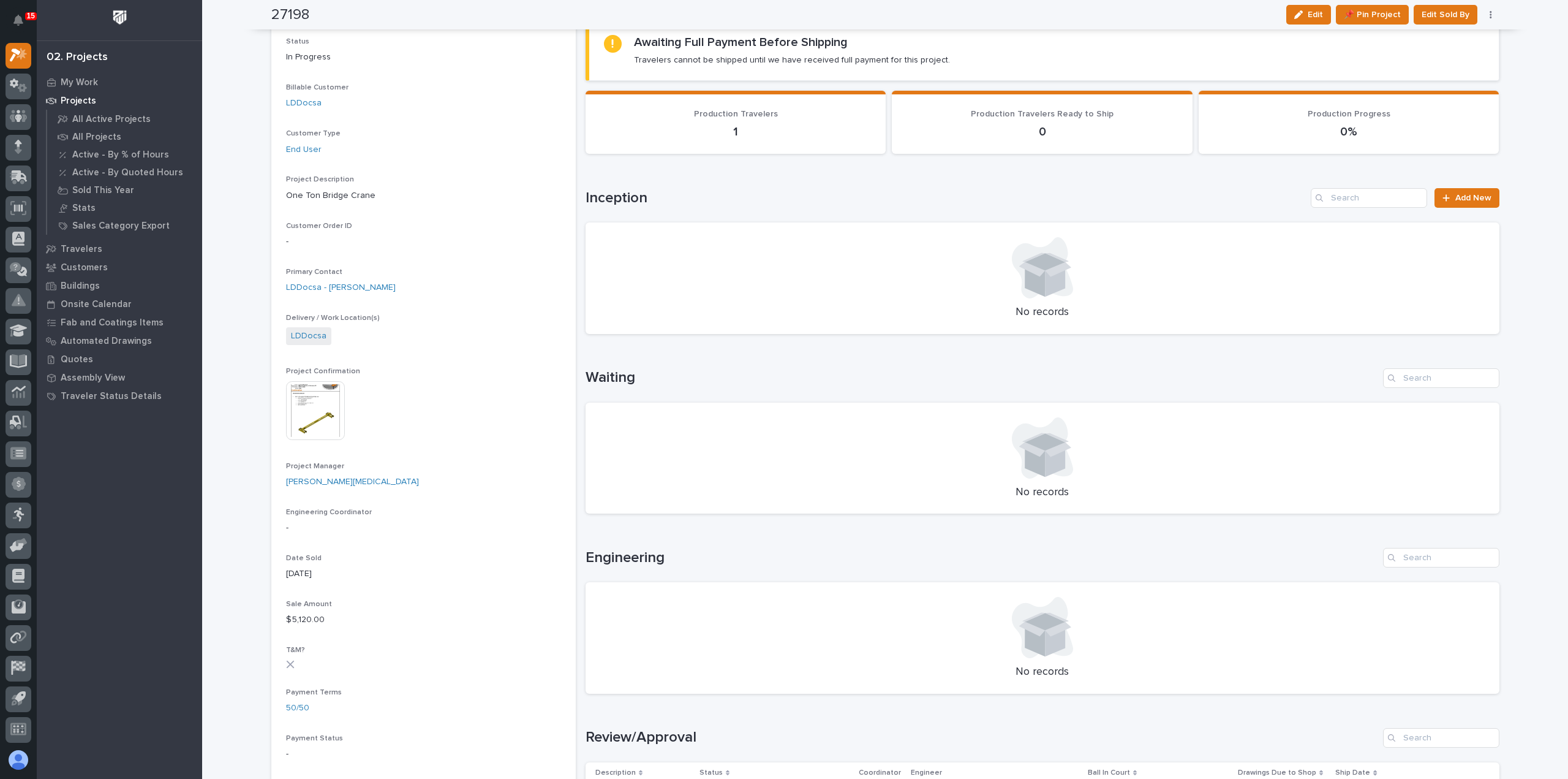
scroll to position [0, 0]
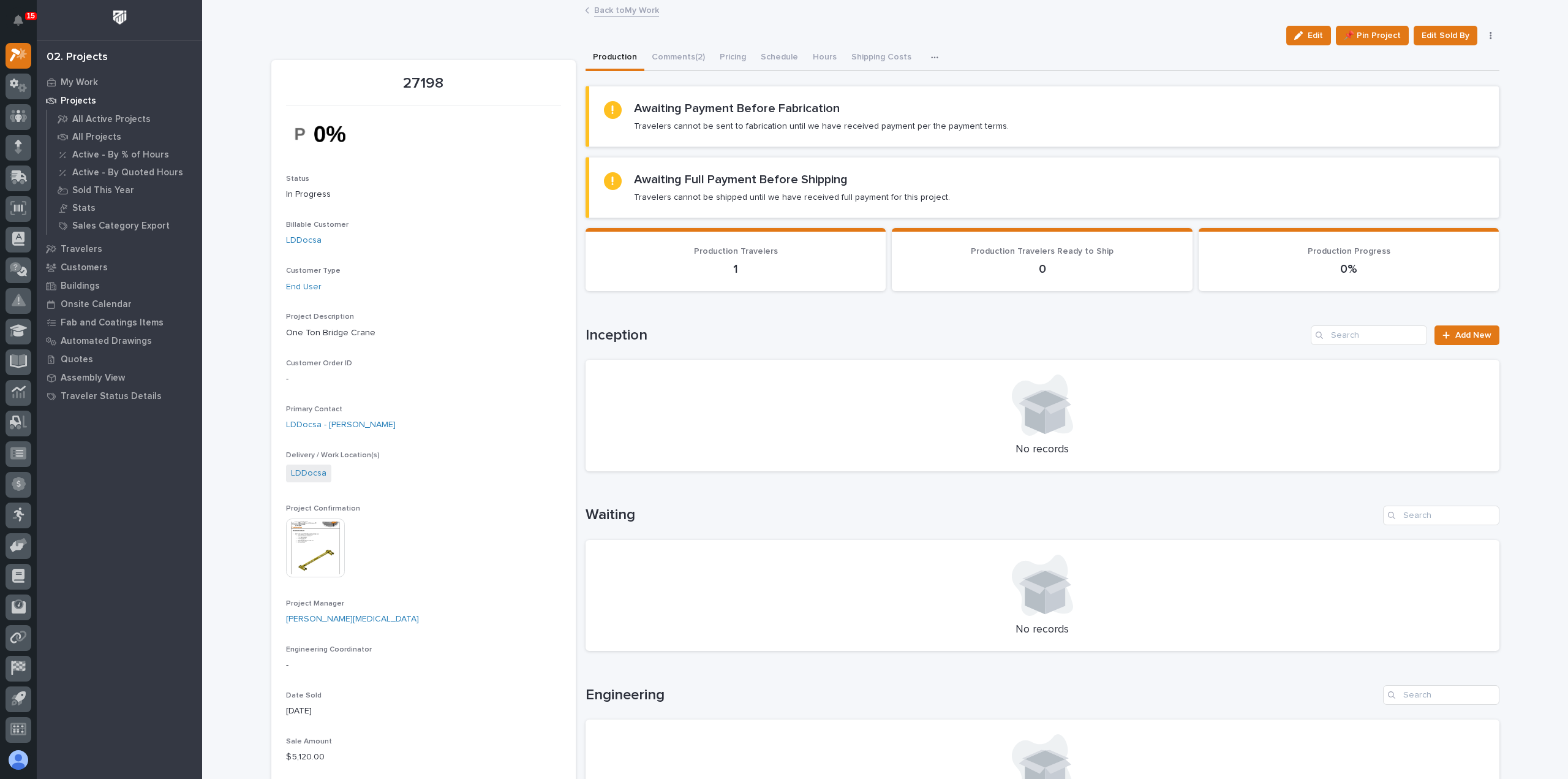
click at [326, 541] on img at bounding box center [316, 547] width 58 height 58
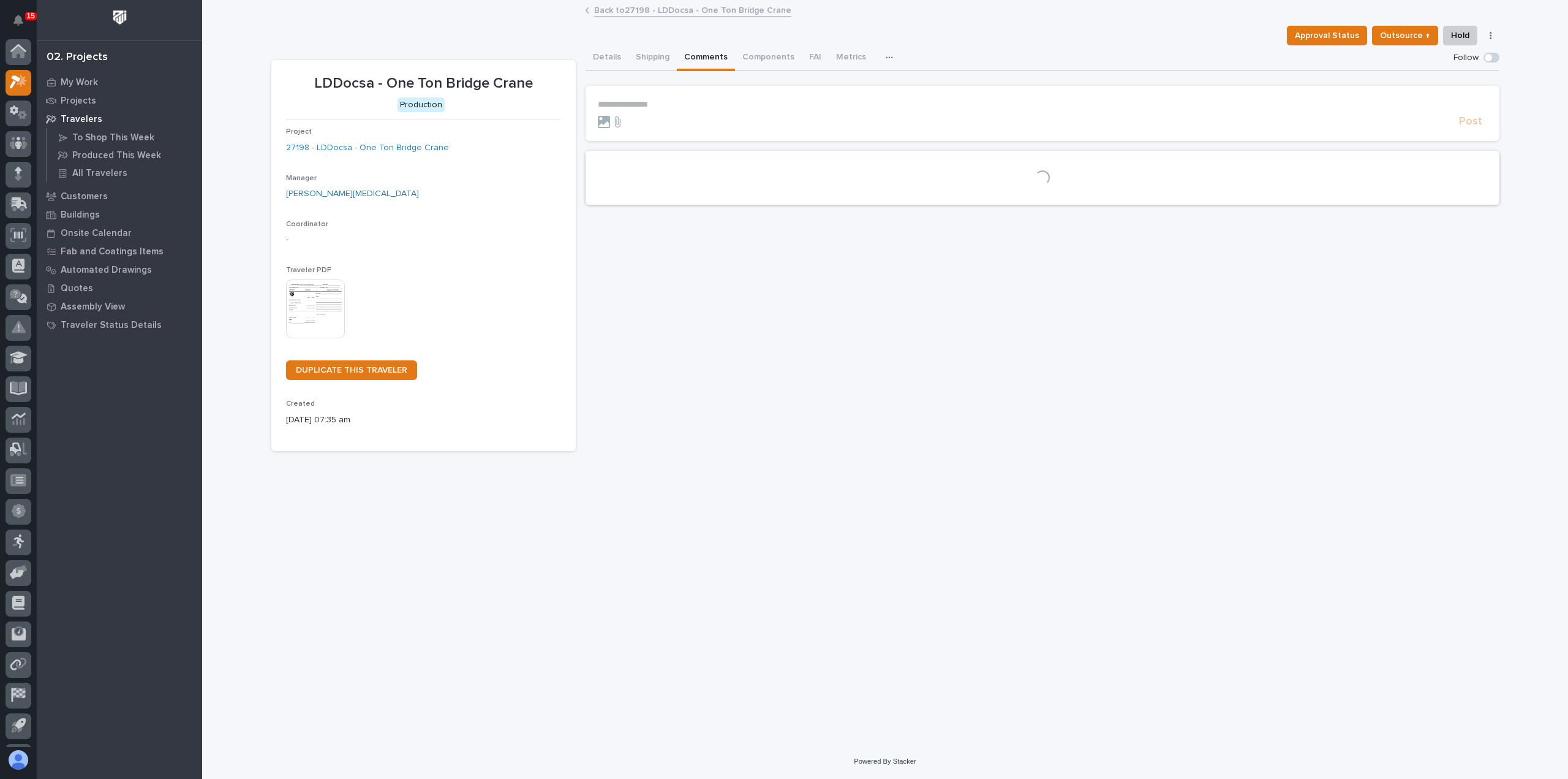
scroll to position [27, 0]
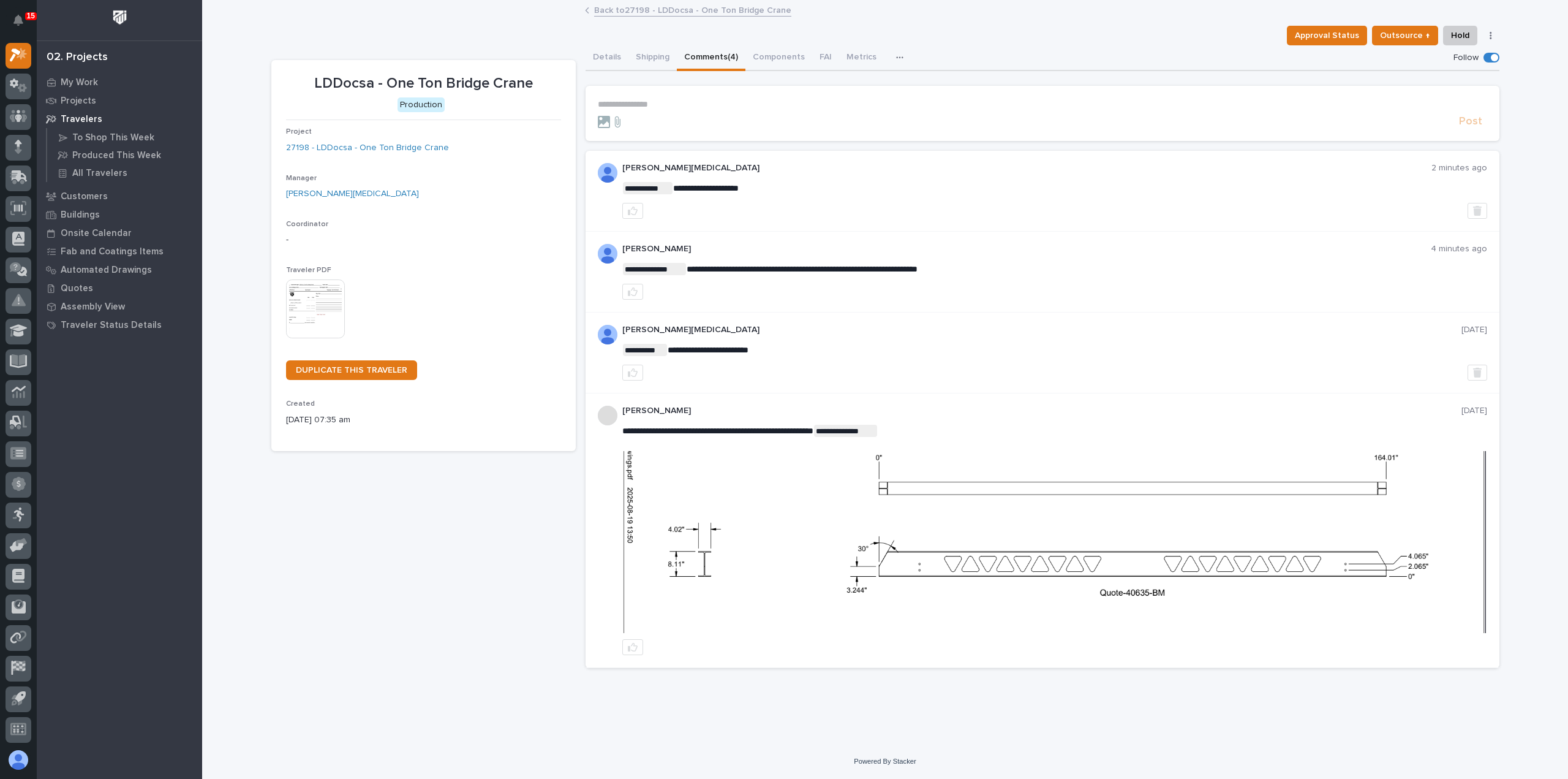
click at [632, 8] on link "Back to 27198 - LDDocsa - One Ton Bridge Crane" at bounding box center [693, 9] width 197 height 14
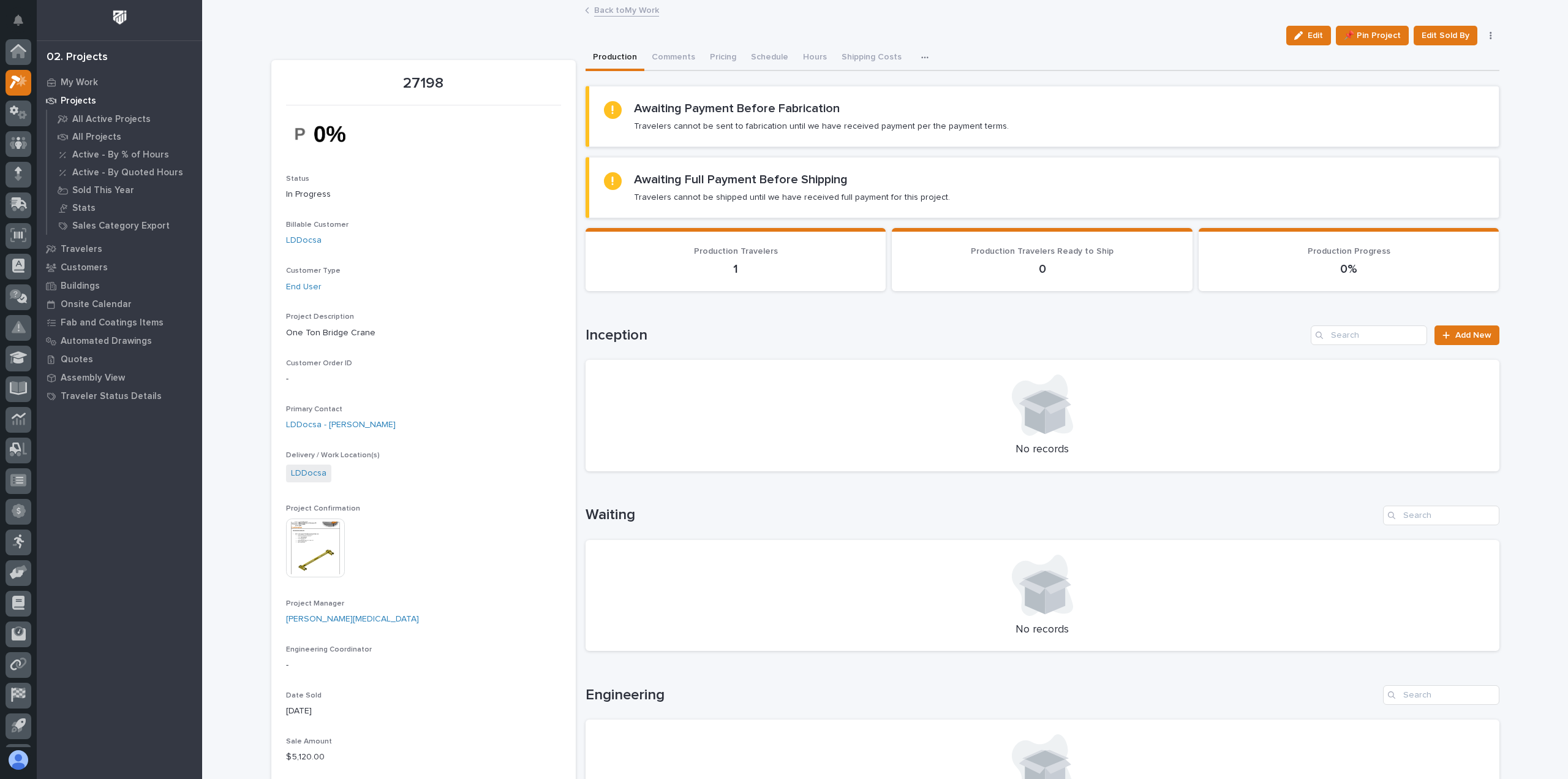
scroll to position [27, 0]
click at [313, 547] on img at bounding box center [316, 547] width 58 height 58
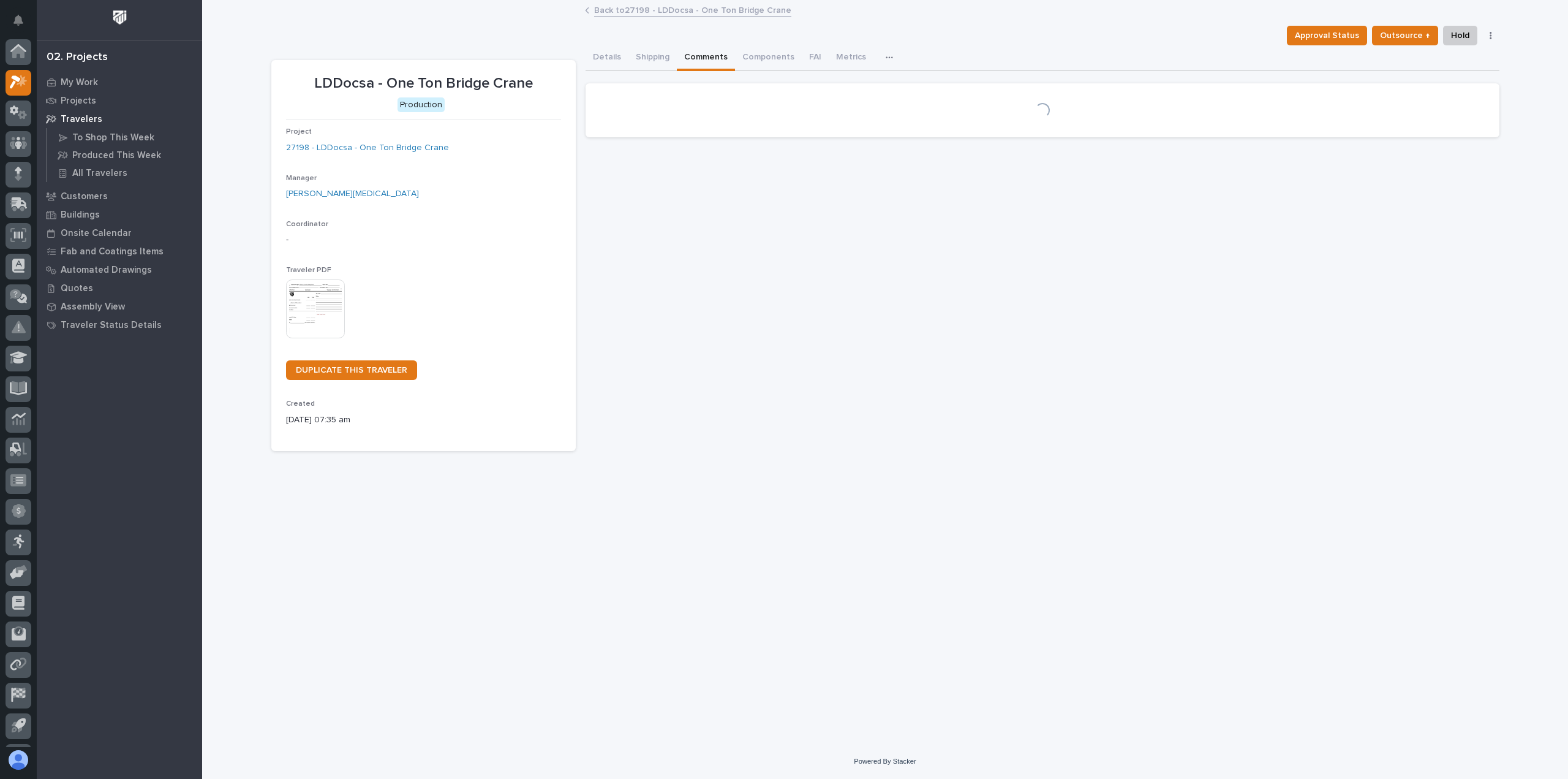
scroll to position [27, 0]
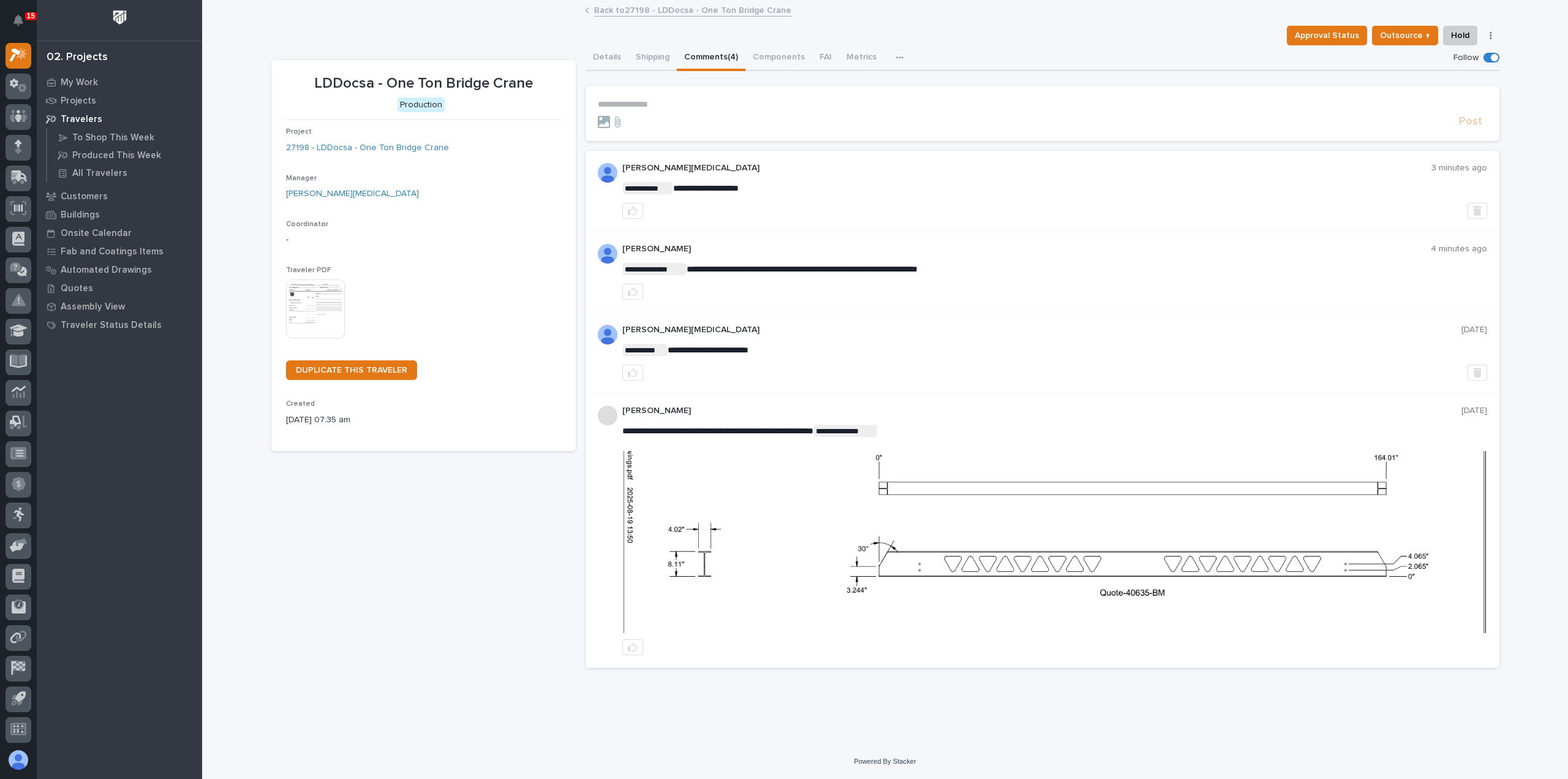
click at [682, 10] on link "Back to 27198 - LDDocsa - One Ton Bridge Crane" at bounding box center [693, 9] width 197 height 14
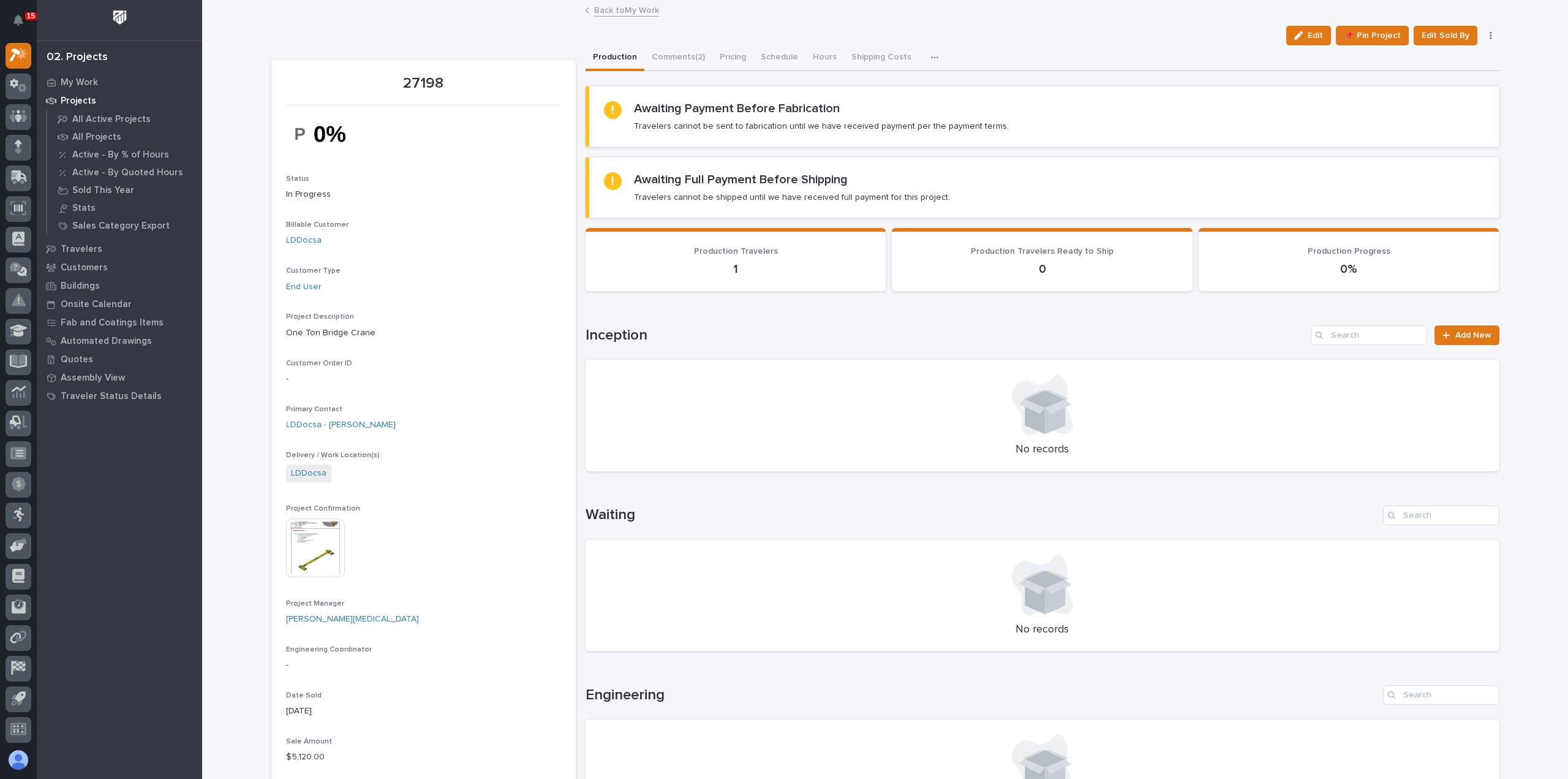
click at [615, 9] on link "Back to My Work" at bounding box center [627, 9] width 65 height 14
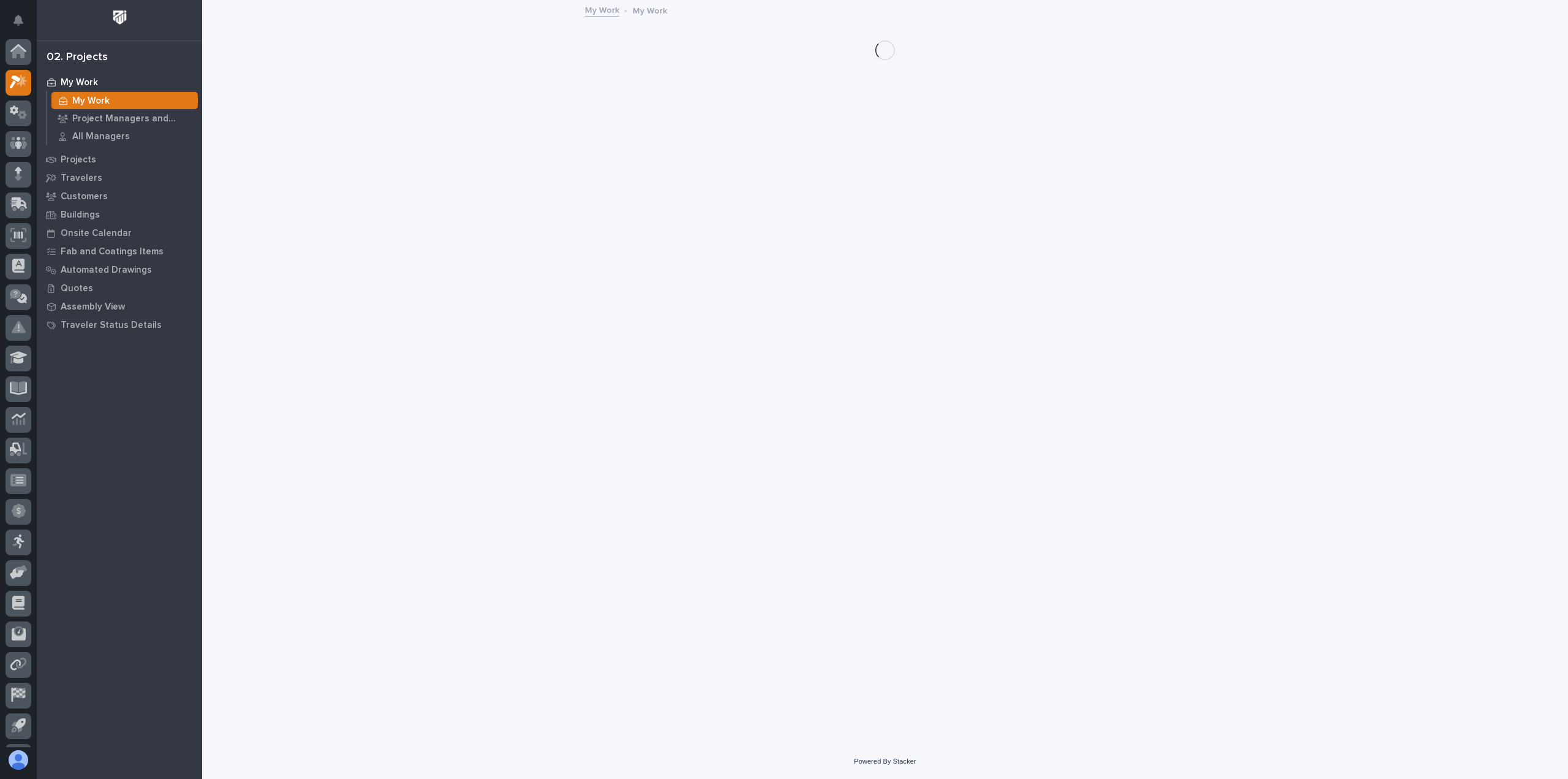
scroll to position [27, 0]
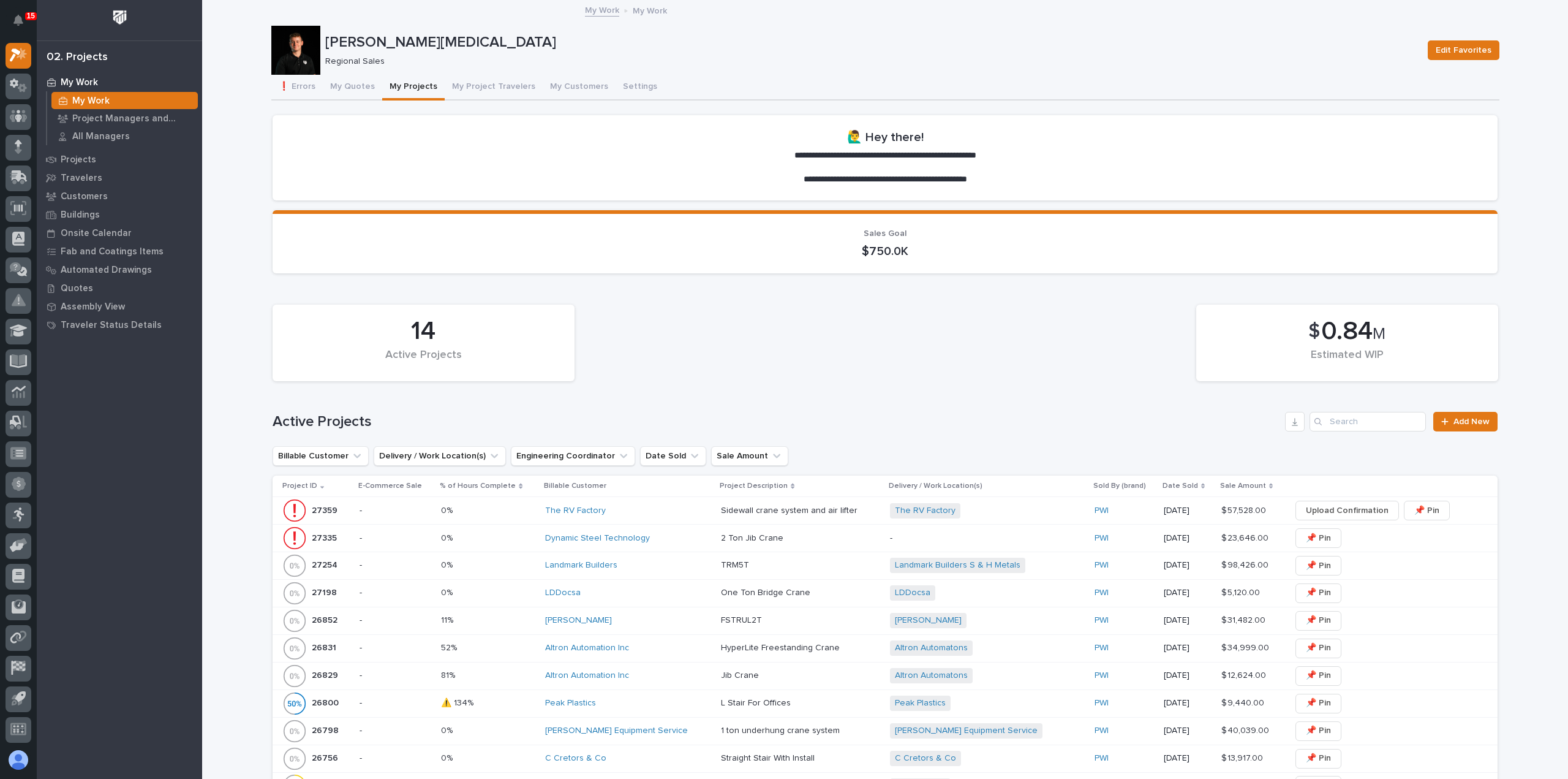
click at [1056, 372] on div "14 Active Projects $ 0.84 M Estimated WIP" at bounding box center [885, 343] width 1237 height 89
click at [81, 193] on p "Customers" at bounding box center [84, 196] width 47 height 11
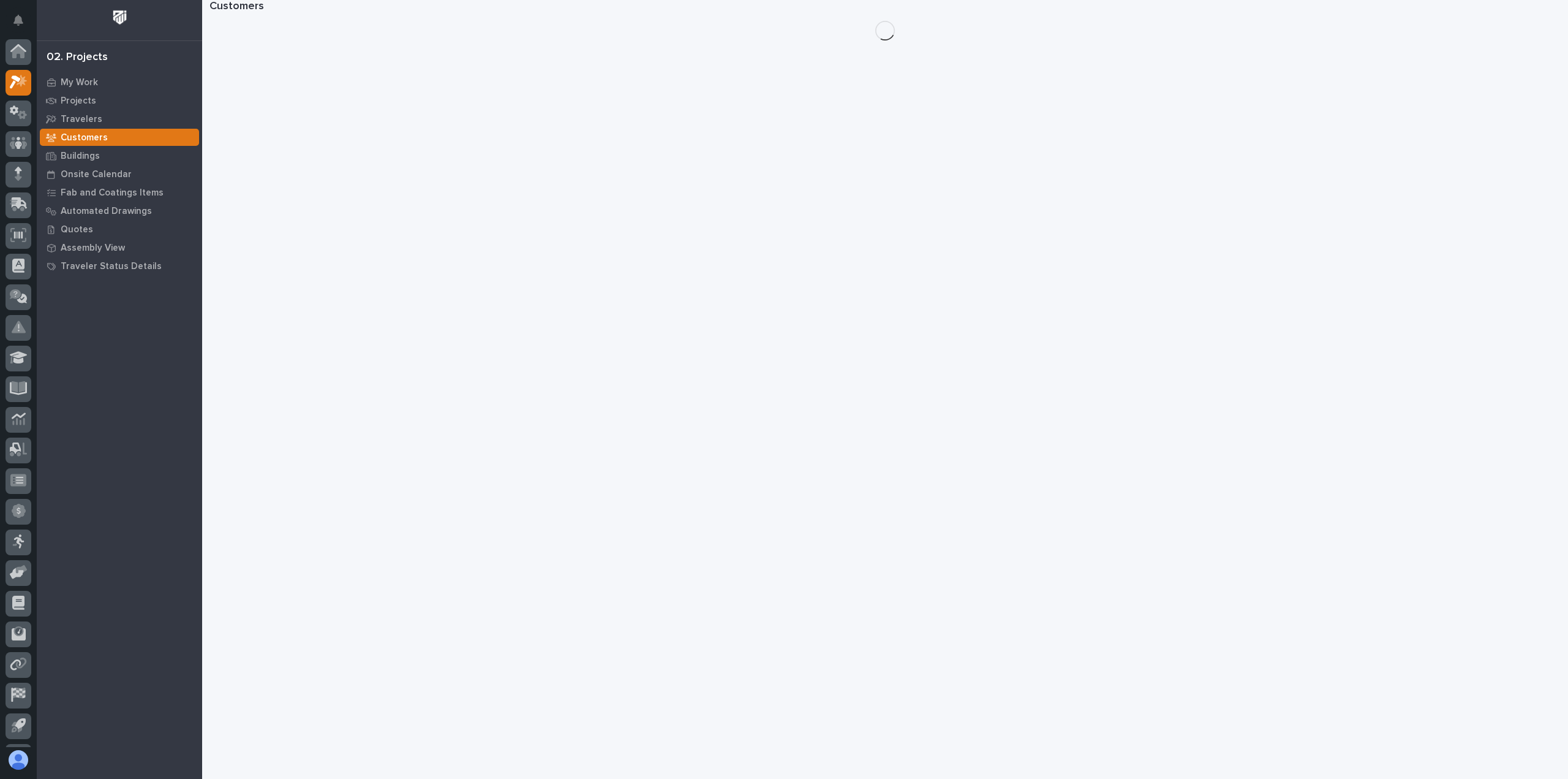
scroll to position [27, 0]
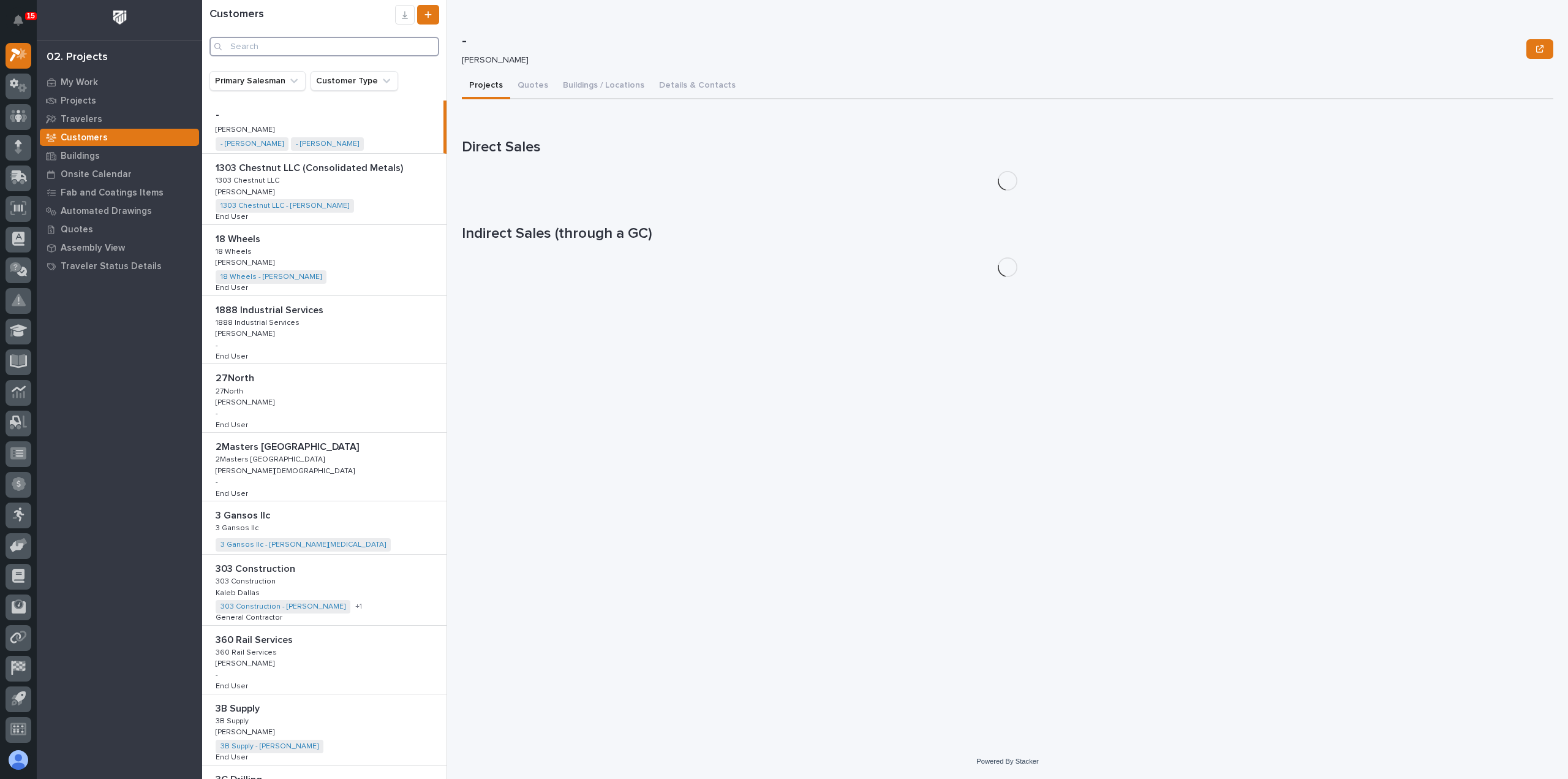
click at [247, 48] on input "Search" at bounding box center [324, 46] width 229 height 19
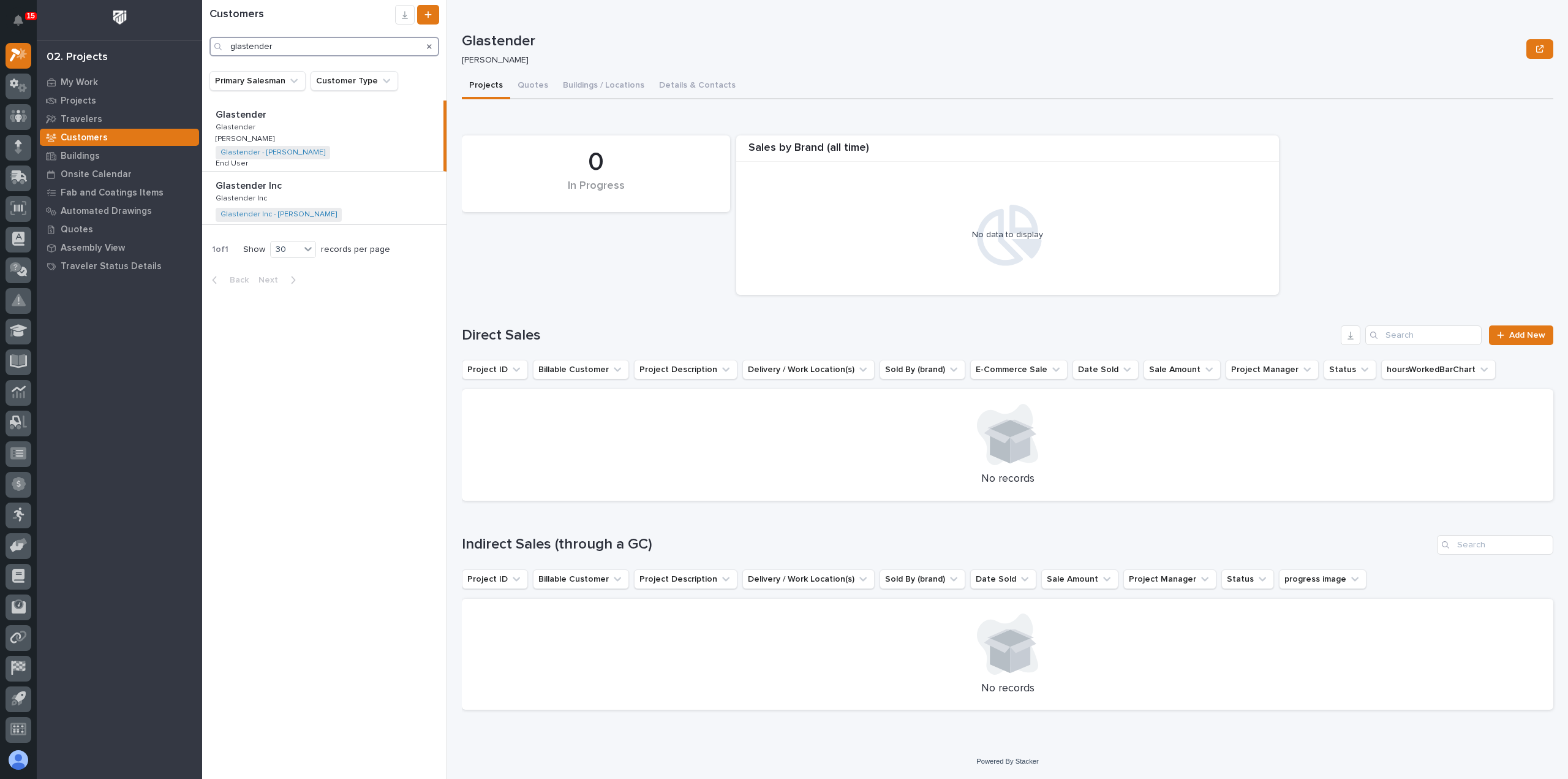
type input "glastender"
click at [373, 205] on div "Glastender Inc Glastender Inc Glastender Inc Glastender Inc Glastender Inc - [P…" at bounding box center [325, 198] width 244 height 52
click at [593, 91] on button "Buildings / Locations" at bounding box center [603, 86] width 96 height 25
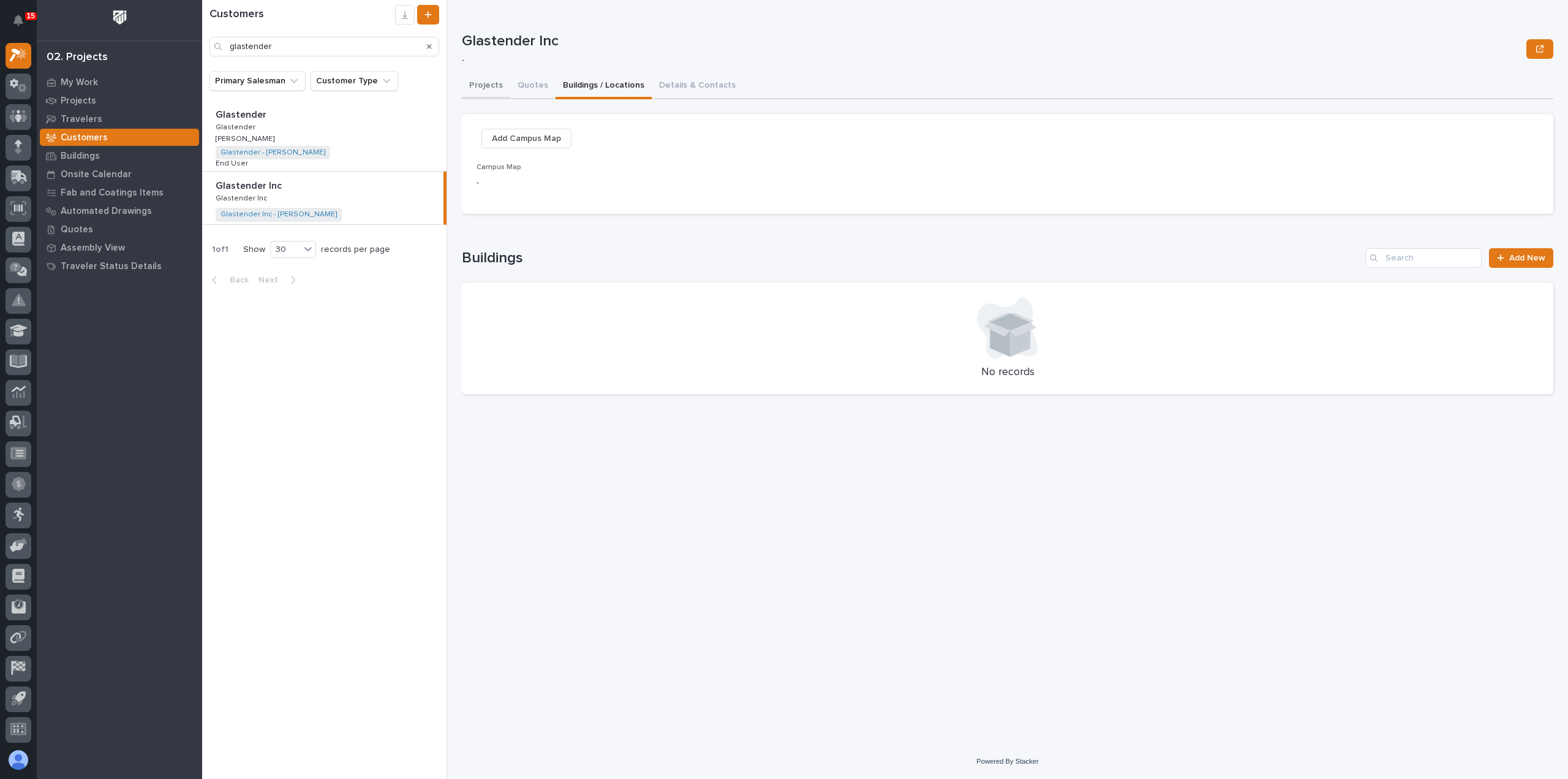
click at [489, 84] on button "Projects" at bounding box center [486, 86] width 49 height 25
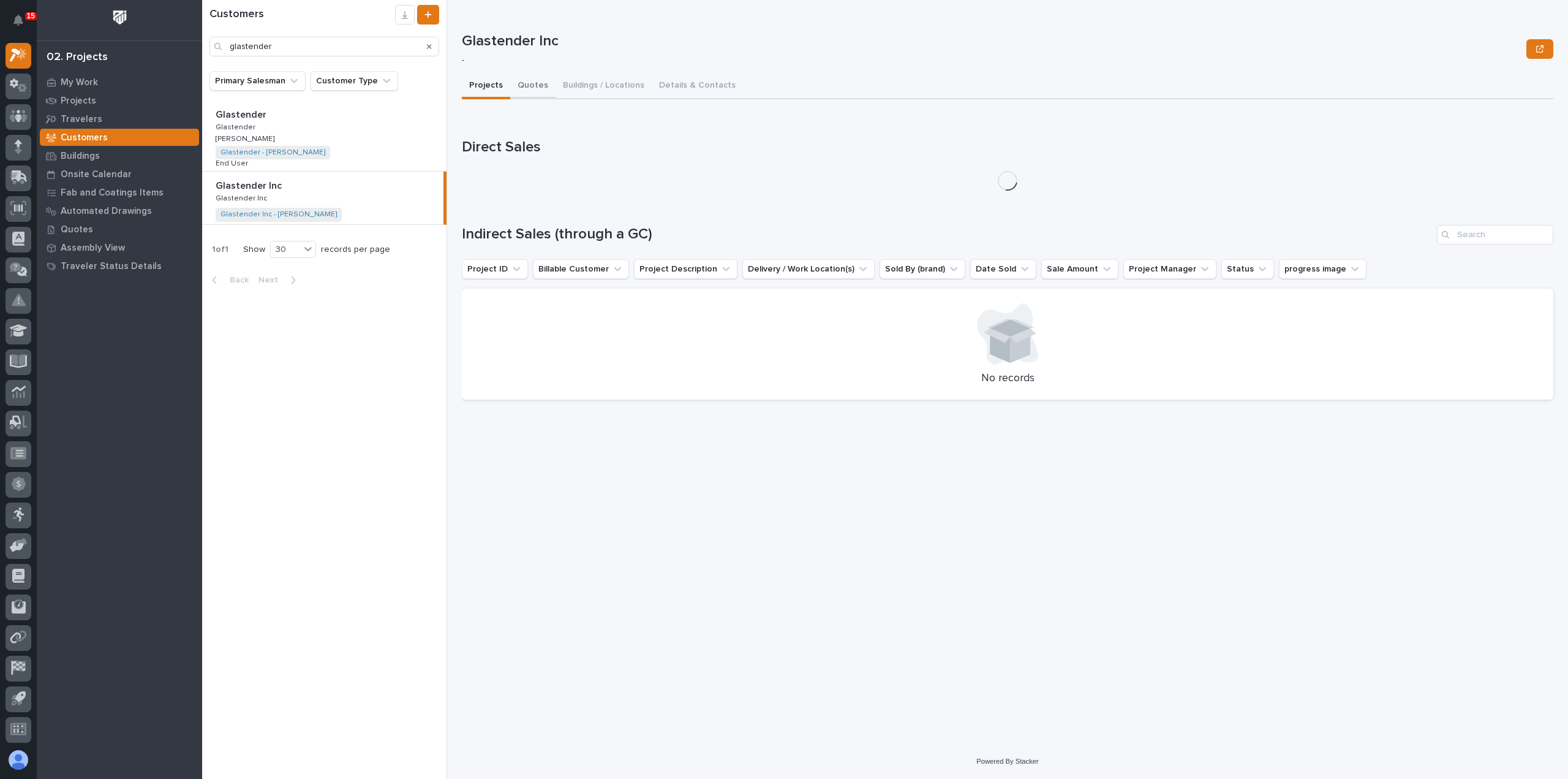
click at [525, 82] on button "Quotes" at bounding box center [533, 86] width 45 height 25
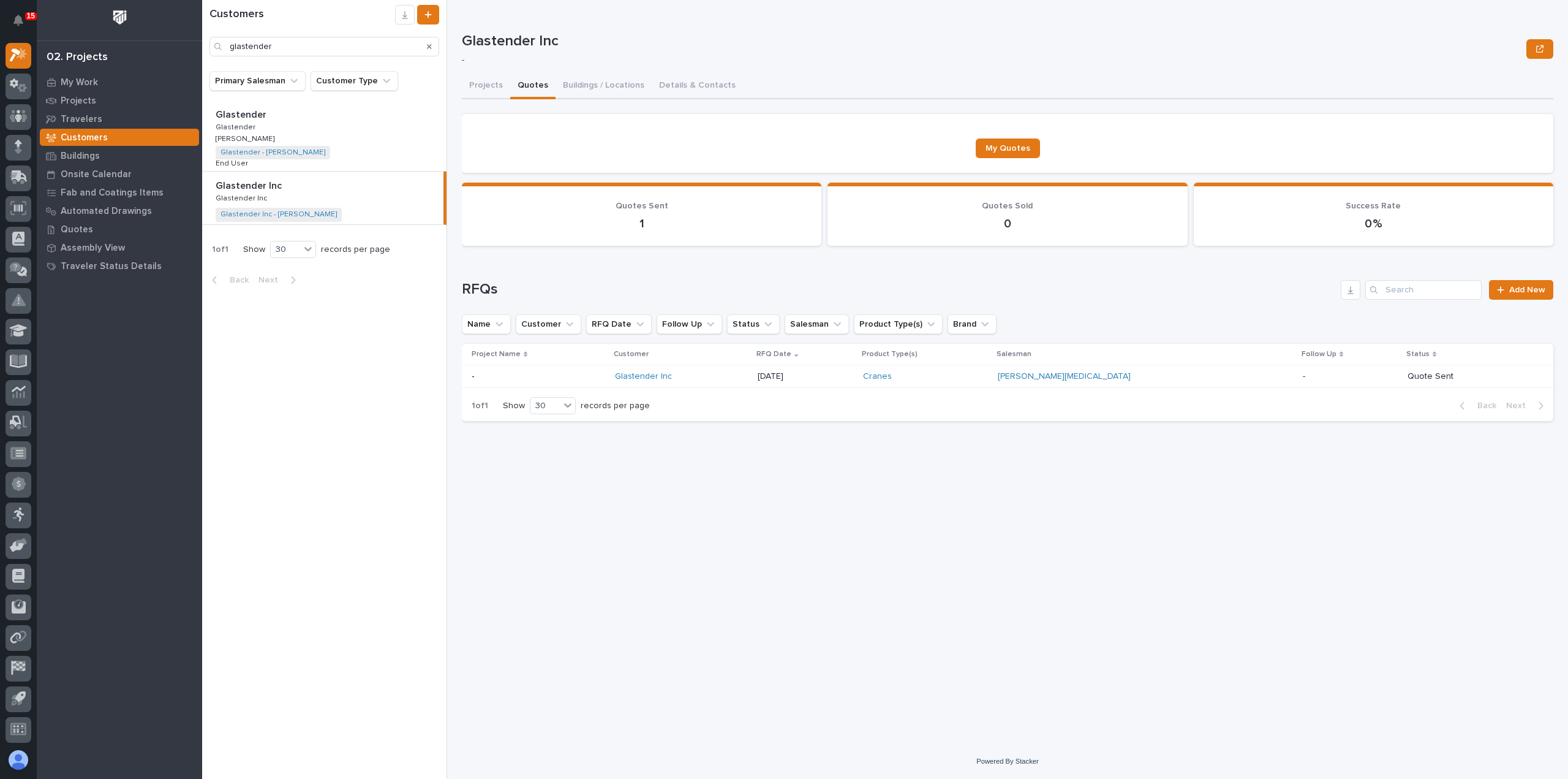
click at [853, 383] on div "[DATE]" at bounding box center [805, 376] width 95 height 20
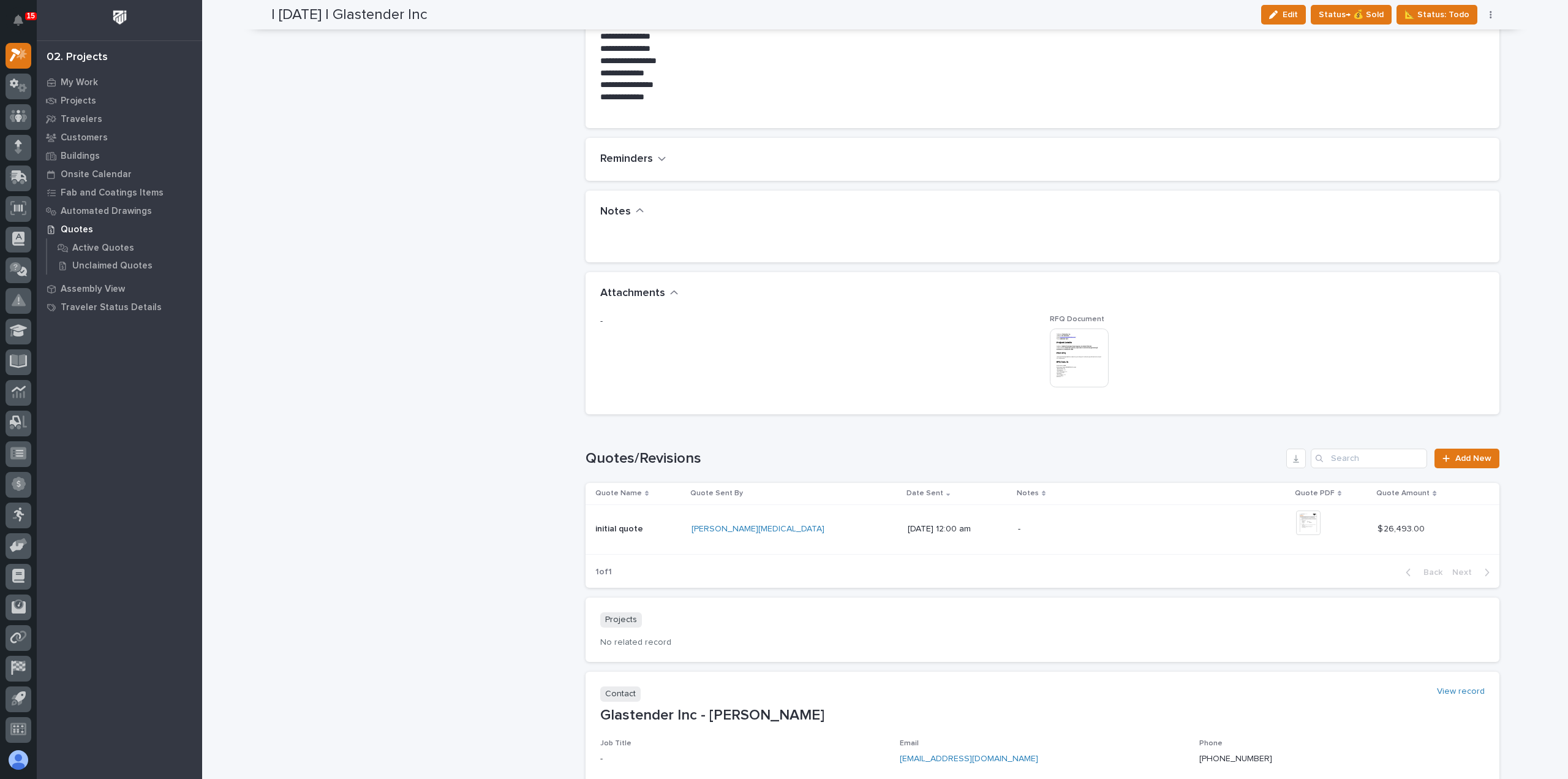
scroll to position [919, 0]
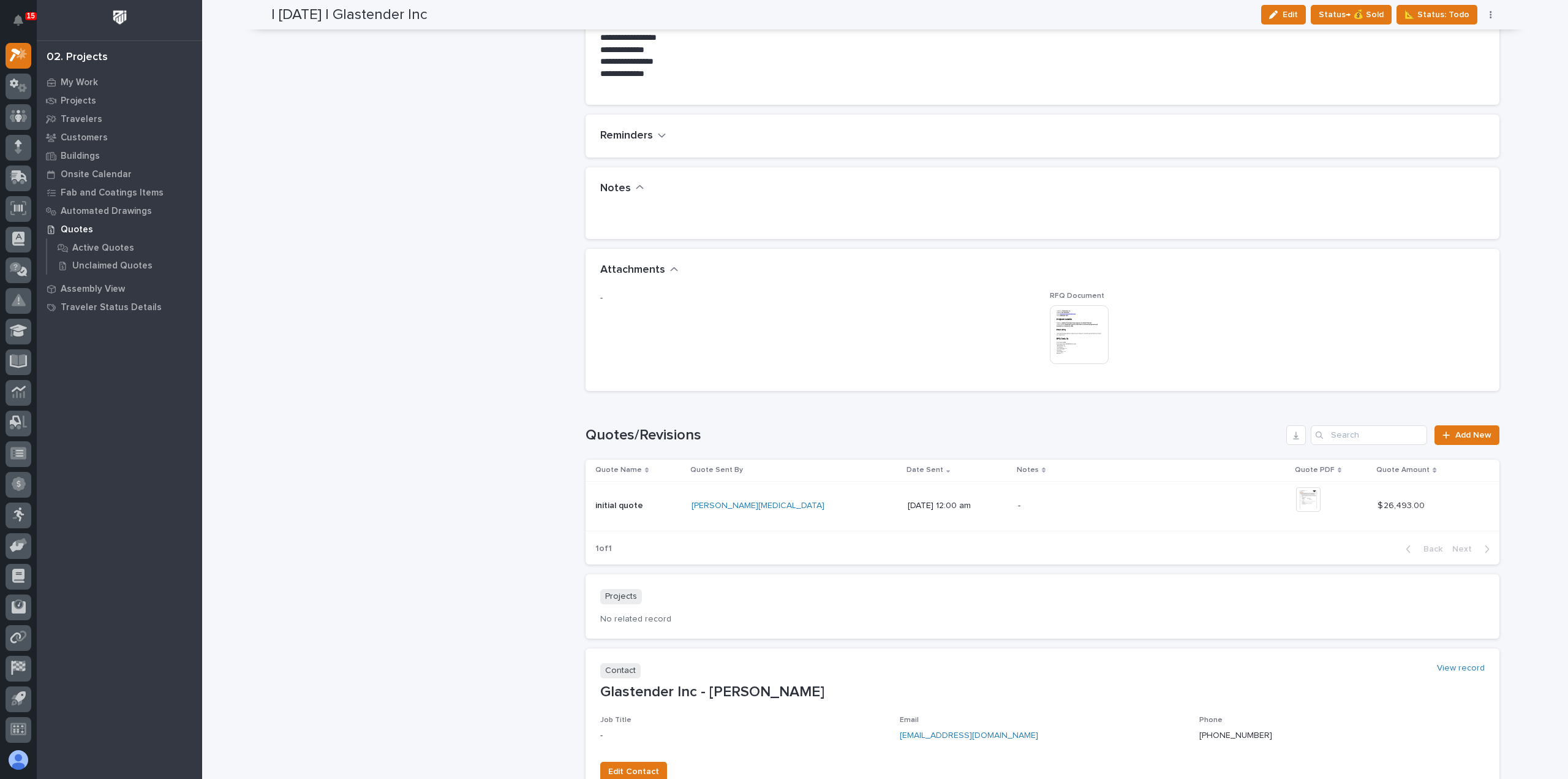
click at [1102, 327] on img at bounding box center [1079, 334] width 58 height 58
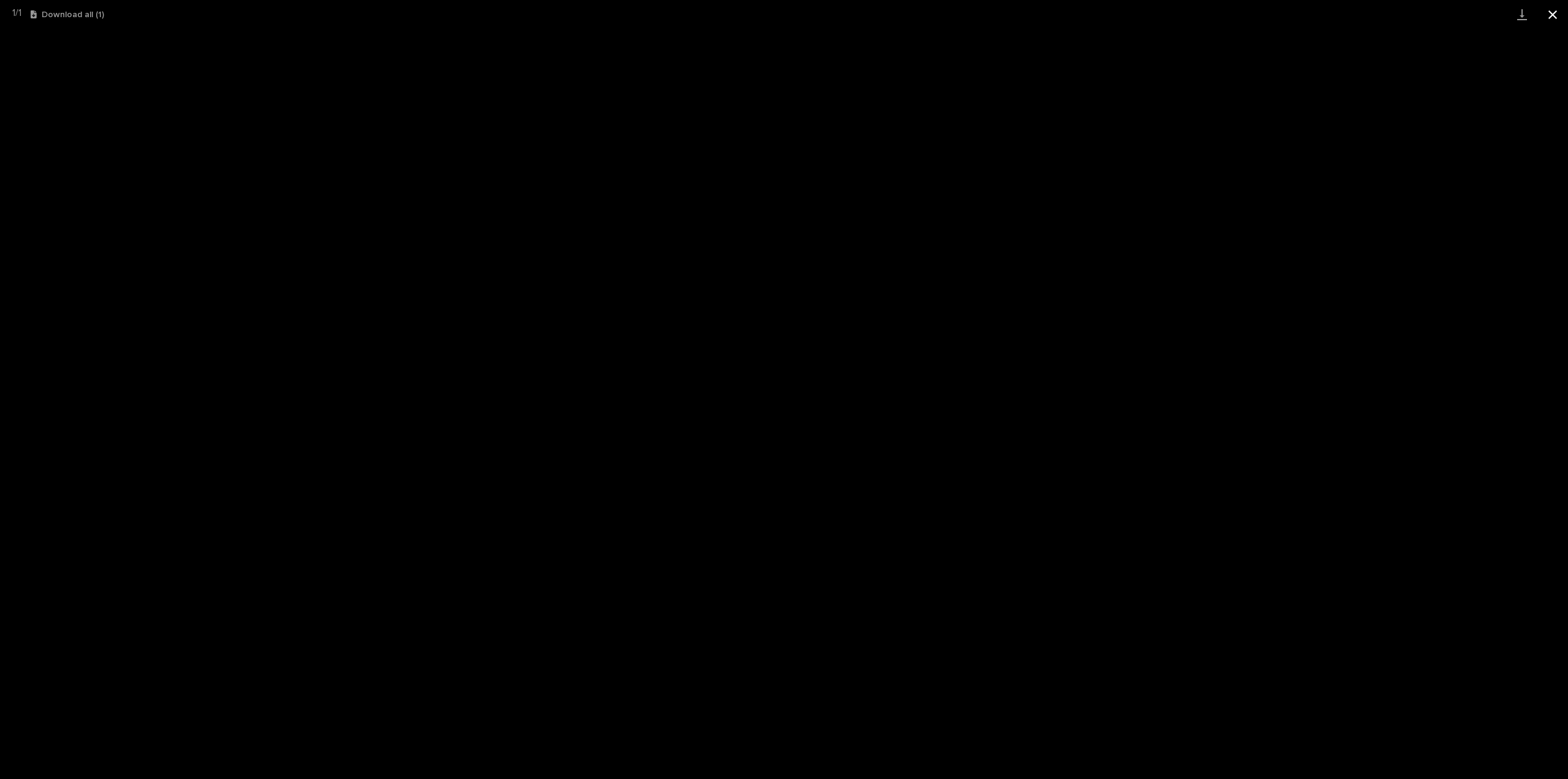
click at [1545, 13] on button "Close gallery" at bounding box center [1552, 14] width 31 height 28
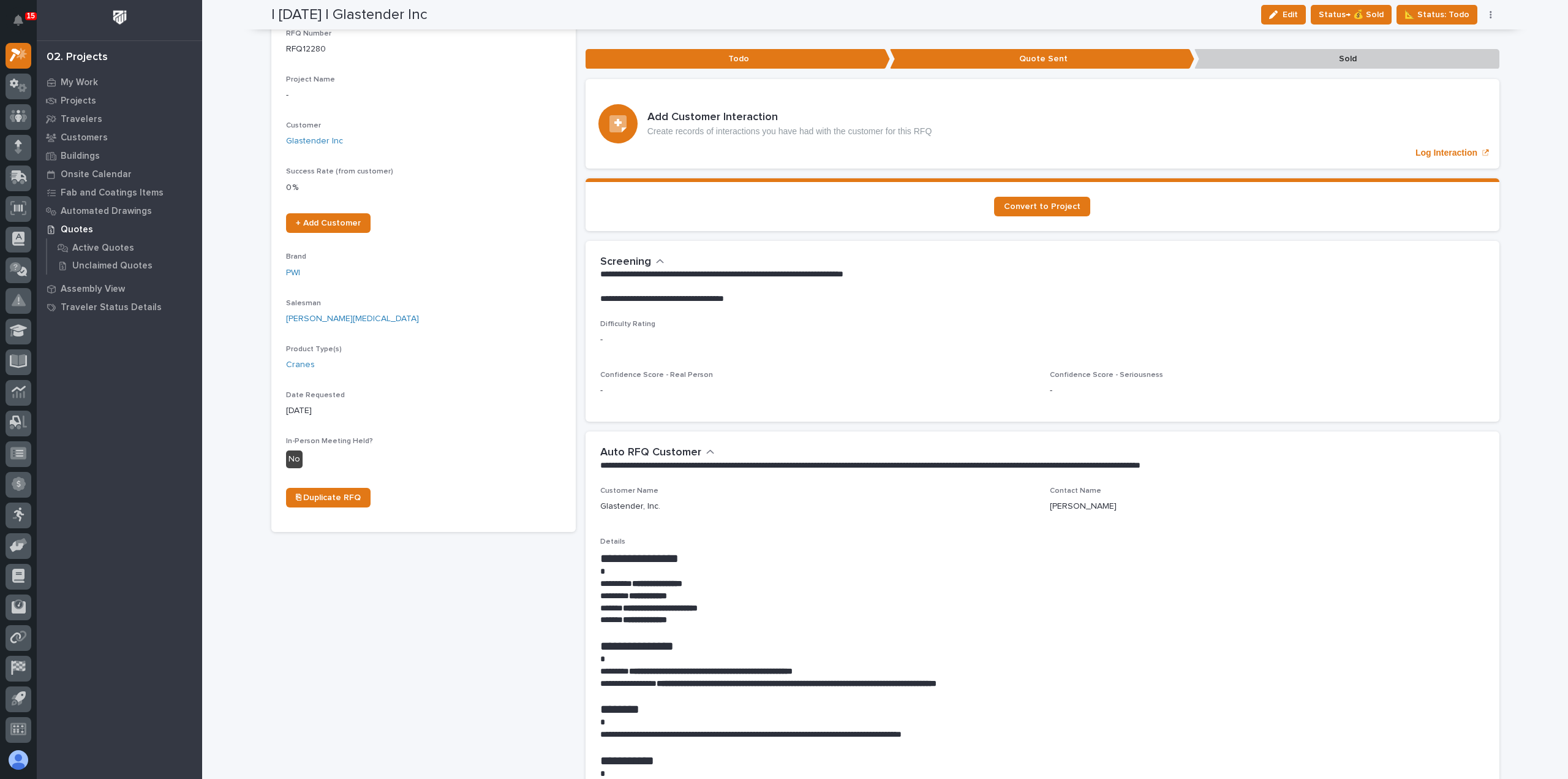
scroll to position [0, 0]
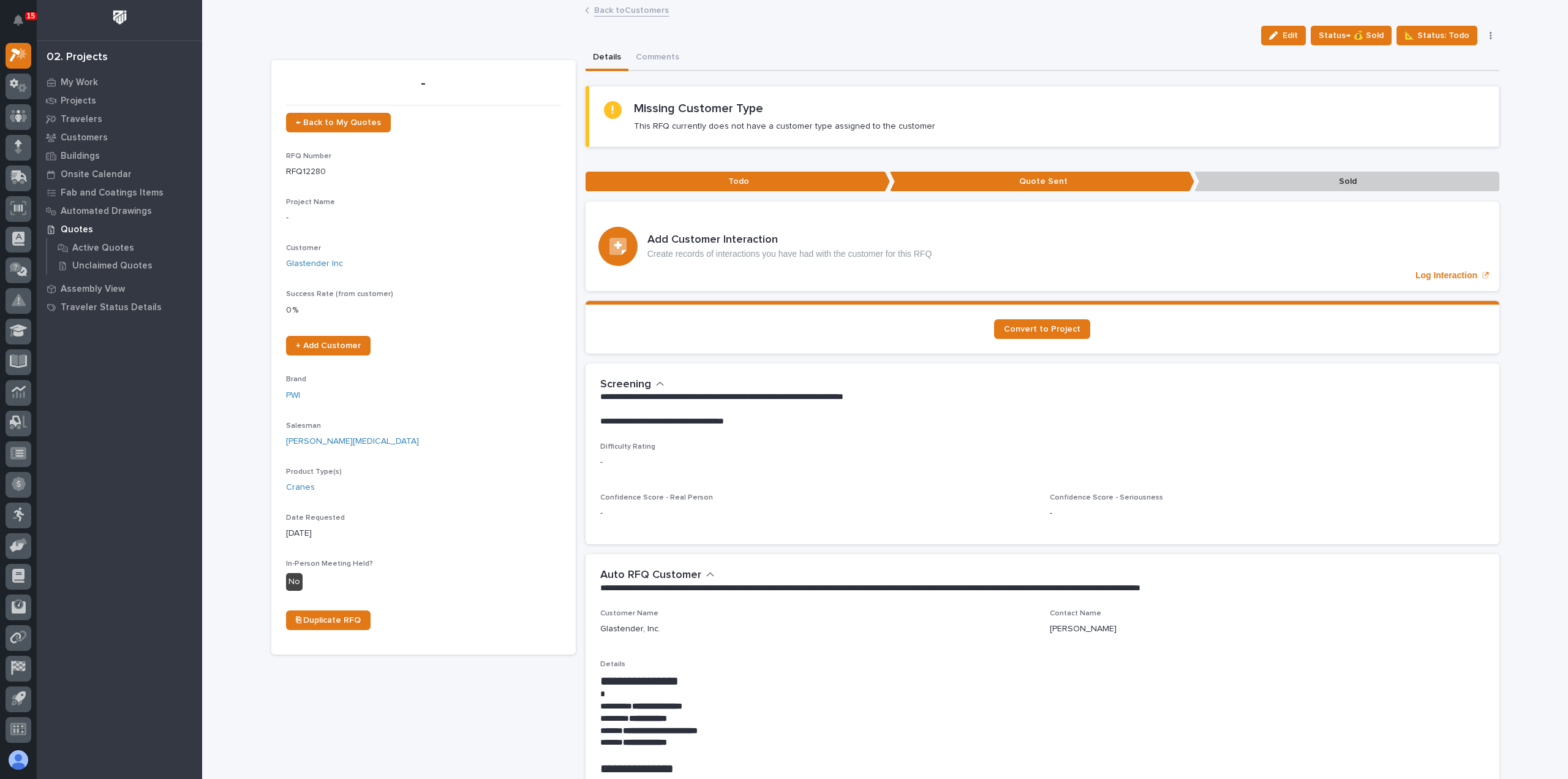
click at [641, 11] on link "Back to Customers" at bounding box center [632, 9] width 75 height 14
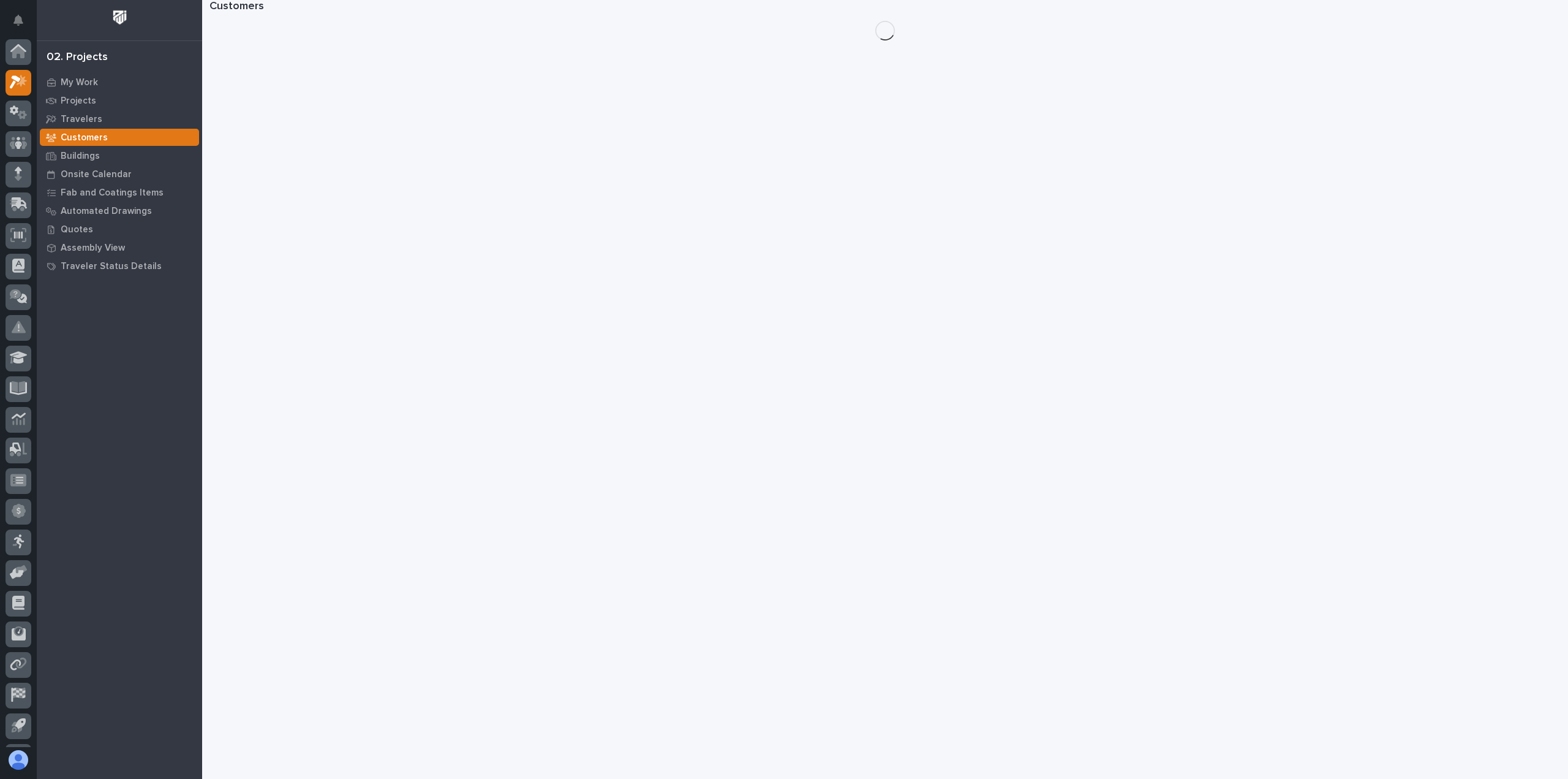
scroll to position [27, 0]
